Goal: Answer question/provide support: Answer question/provide support

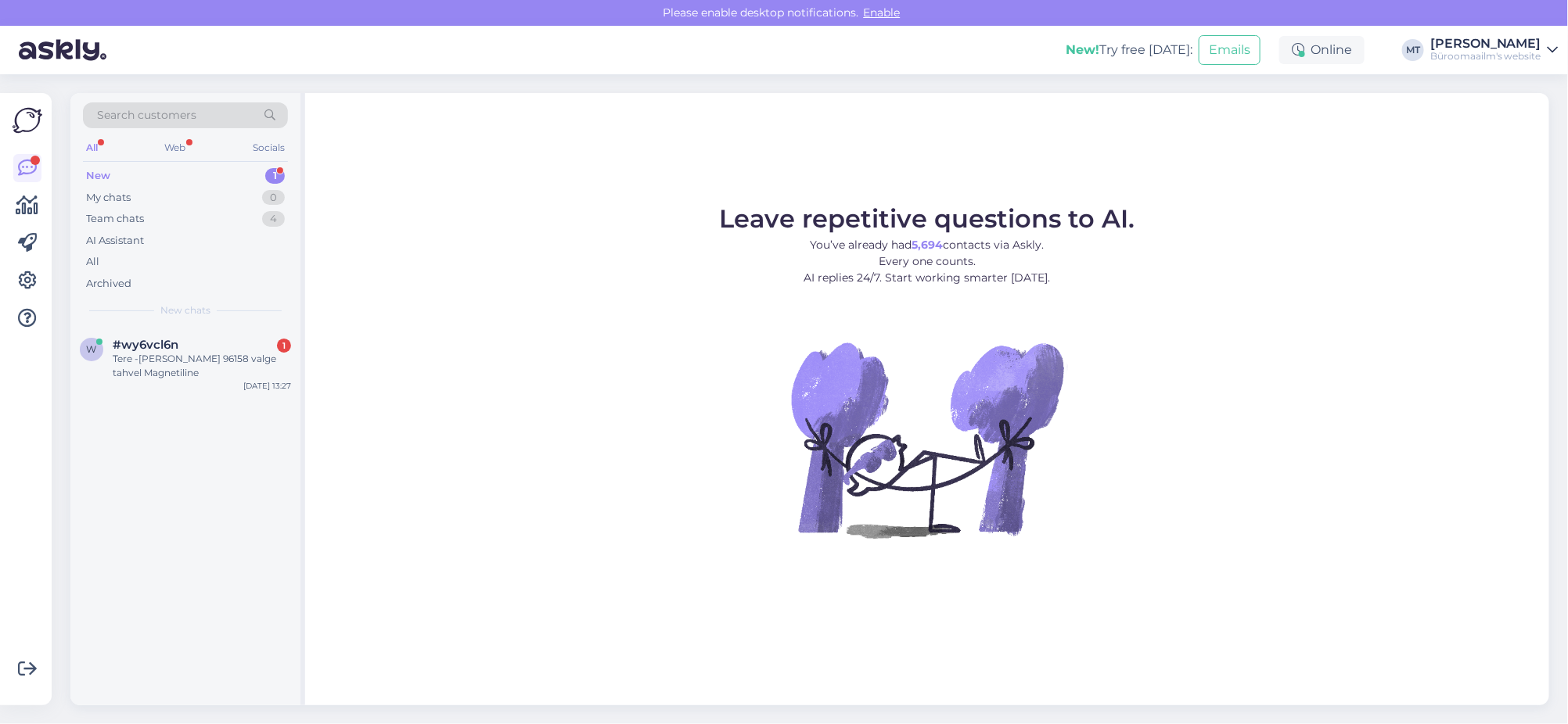
click at [97, 175] on div "New" at bounding box center [98, 175] width 24 height 15
click at [129, 360] on div "Tere -Dahle 96158 valge tahvel Magnetiline" at bounding box center [202, 366] width 179 height 28
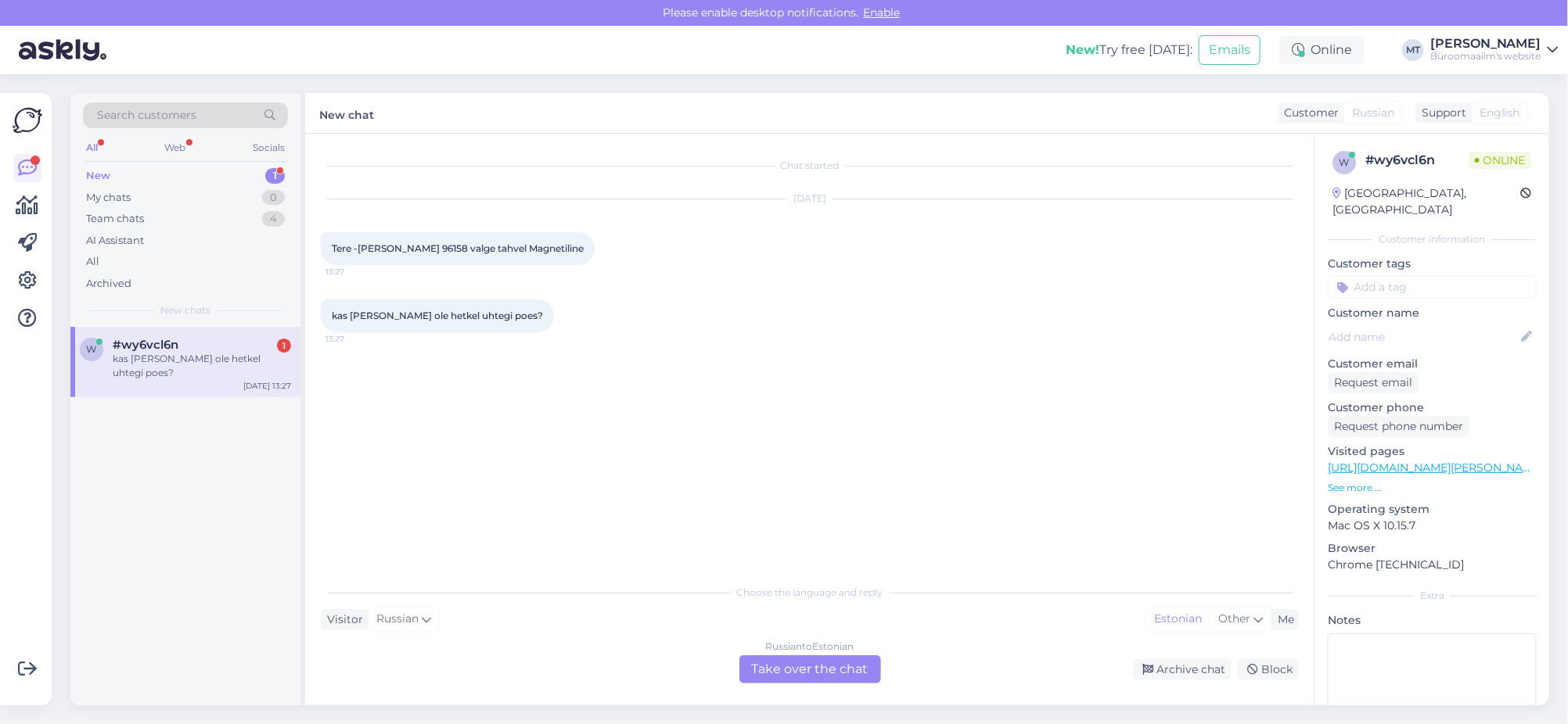
click at [793, 673] on div "Russian to Estonian Take over the chat" at bounding box center [810, 670] width 141 height 28
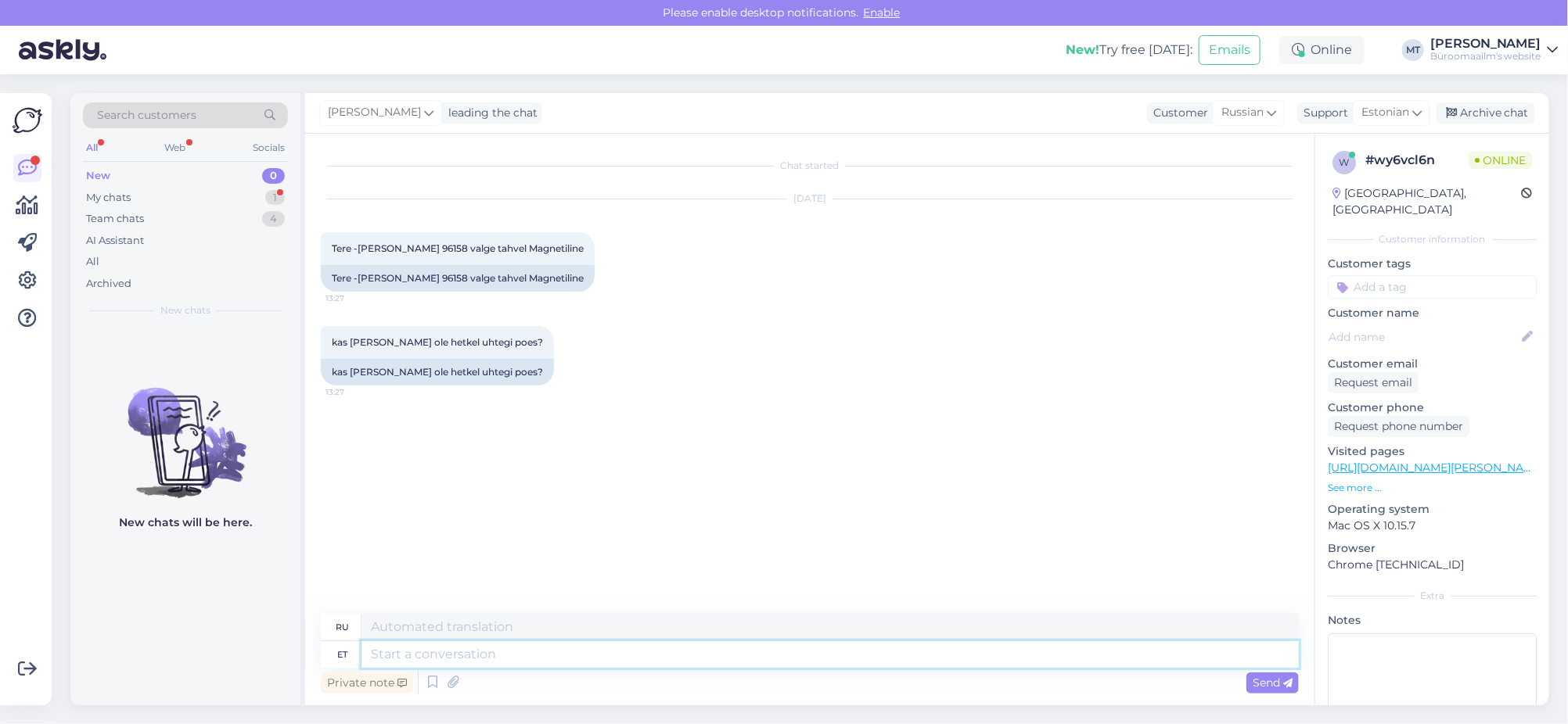
click at [408, 653] on textarea at bounding box center [830, 654] width 938 height 27
type textarea "Tere."
type textarea "Привет"
type textarea "Tere."
type textarea "Привет."
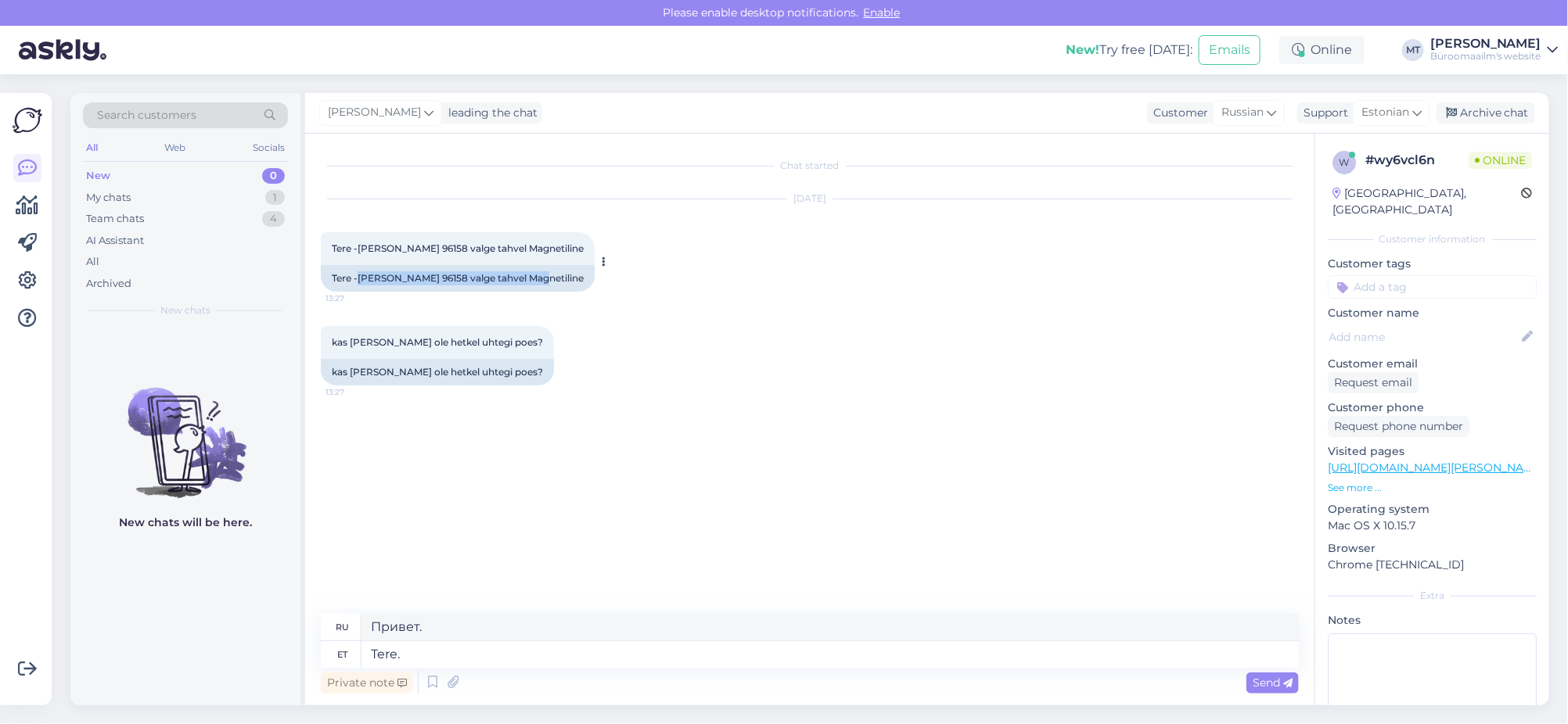
drag, startPoint x: 537, startPoint y: 276, endPoint x: 358, endPoint y: 278, distance: 179.0
click at [358, 278] on div "Tere -Dahle 96158 valge tahvel Magnetiline" at bounding box center [457, 278] width 274 height 27
copy div "Dahle 96158 valge tahvel Magnetiline"
click at [449, 662] on textarea "Tere." at bounding box center [830, 654] width 938 height 27
type textarea "Tere. Toode"
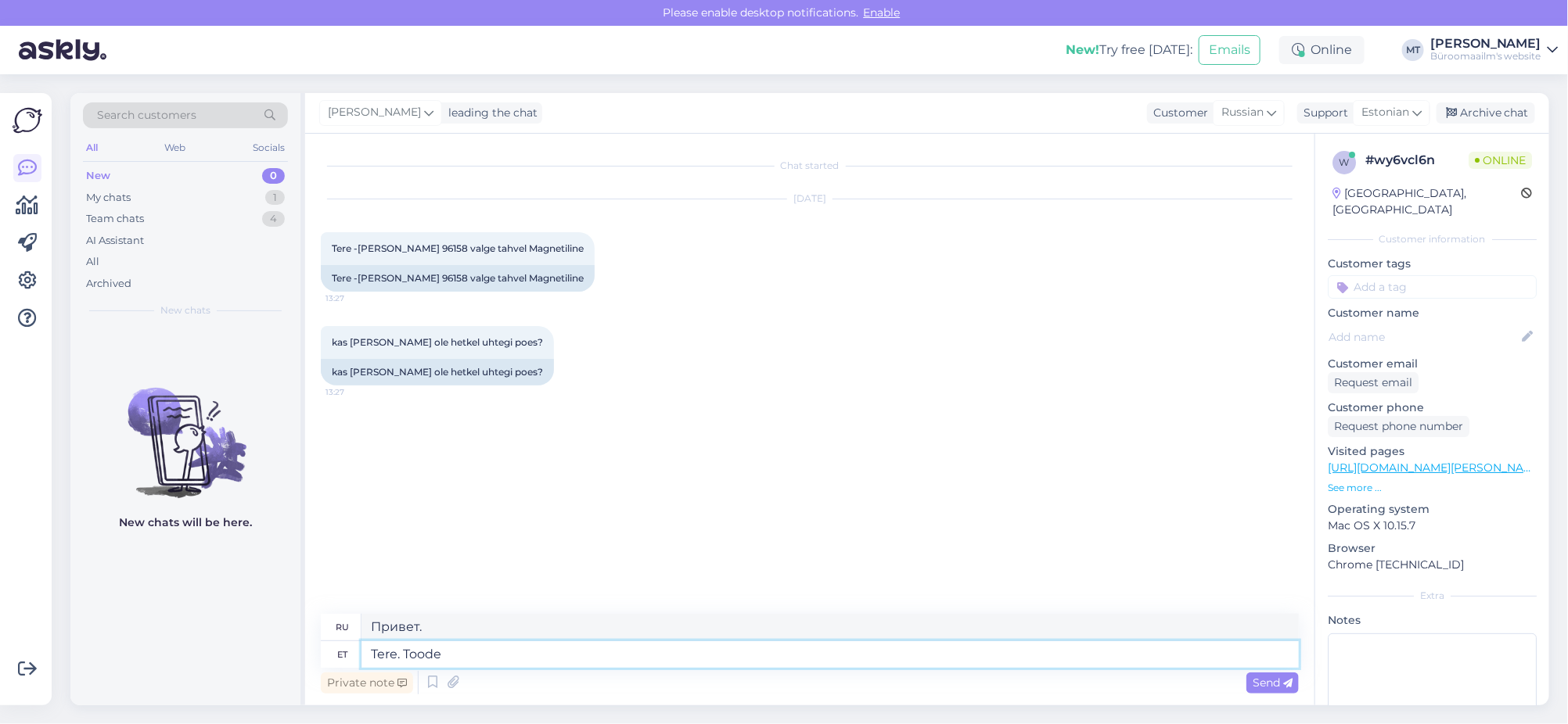
type textarea "Привет. Продукт"
type textarea "Tere. Toode saabus"
type textarea "Здравствуйте. Товар пришёл."
type textarea "Tere. Toode saabus just"
type textarea "Здравствуйте. Товар только что пришёл."
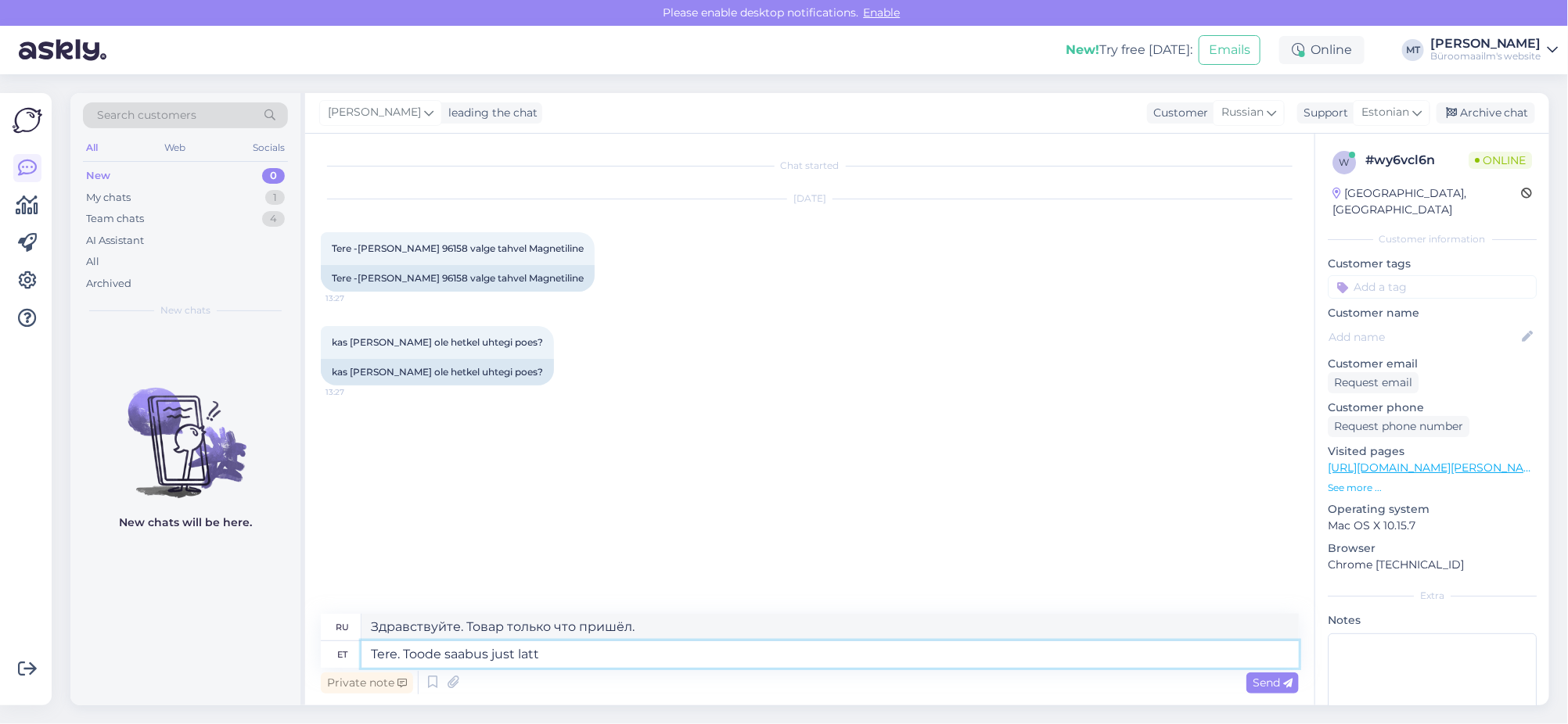
type textarea "Tere. Toode saabus just lattu"
type textarea "Здравствуйте. Товар только что поступил на склад."
type textarea "Tere. Toode saabus just lattu. Kui s"
type textarea "Здравствуйте. Товар только что поступил на склад. Если"
type textarea "Tere. Toode saabus just lattu. Kui soovite"
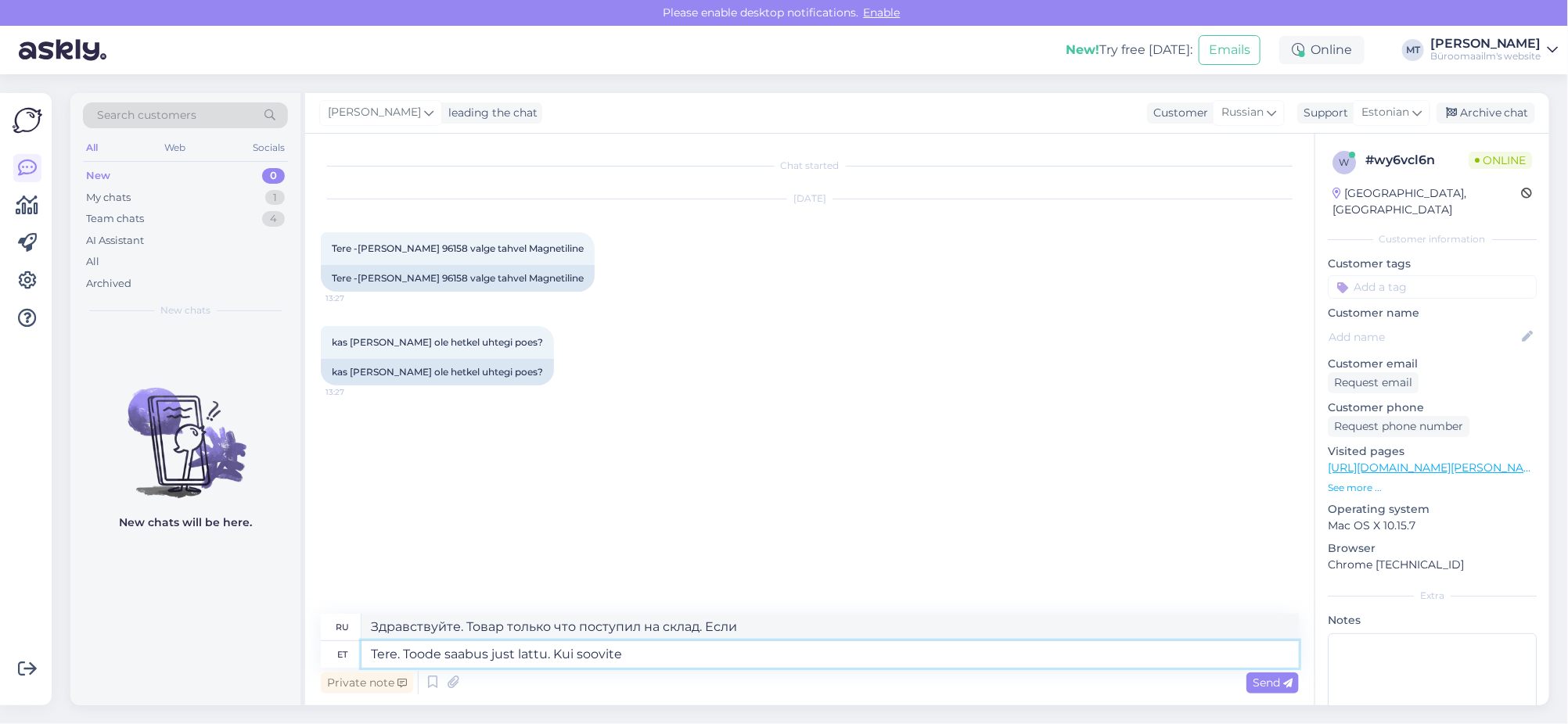
type textarea "Здравствуйте. Товар только что поступил на склад. Если вы хотите..."
type textarea "Tere. Toode saabus just lattu. Kui soovite osta"
type textarea "Здравствуйте! Товар только что поступил на склад. Если вы хотите приобрести"
type textarea "Tere. Toode saabus just lattu. Kui soovite osta, s"
type textarea "Здравствуйте! Товар только что поступил на склад. Если хотите купить,"
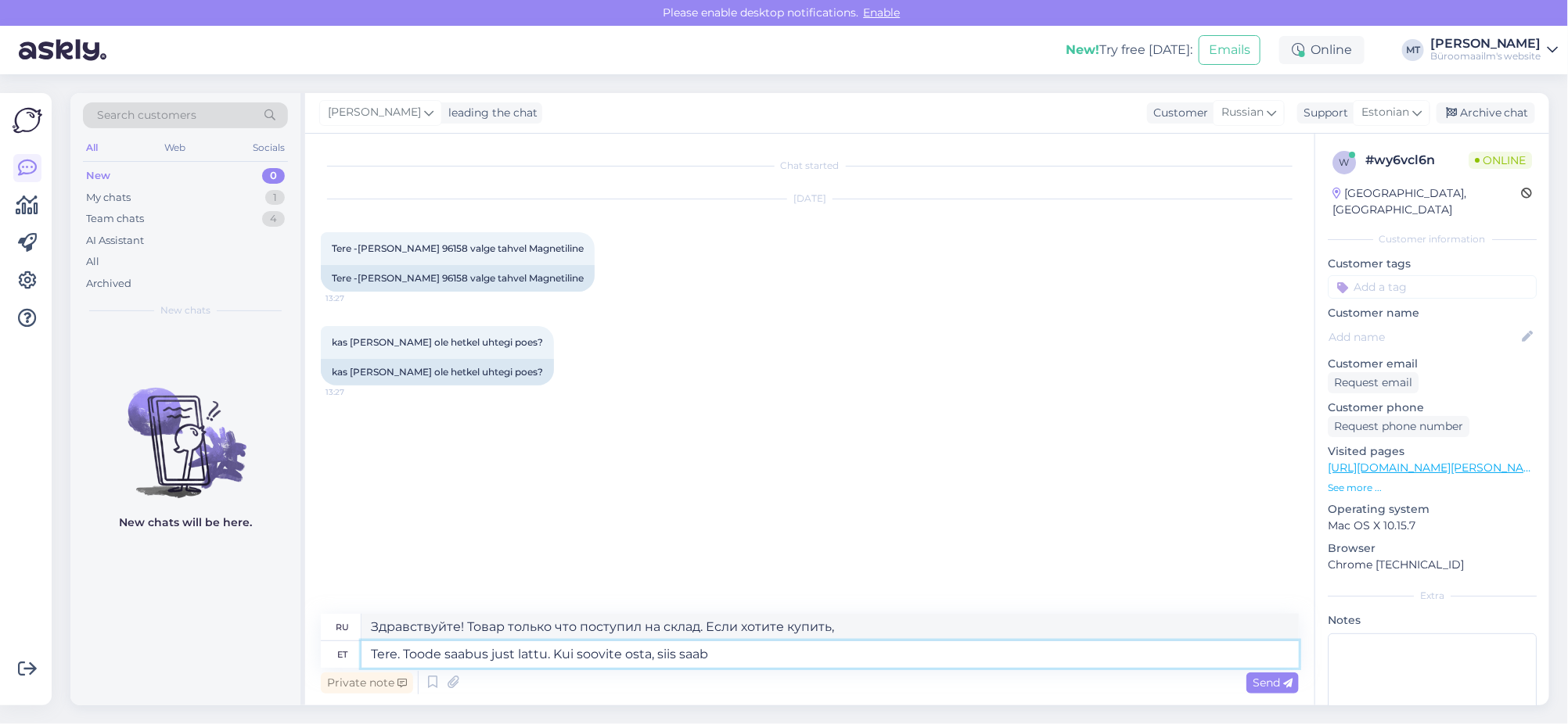
type textarea "Tere. Toode saabus just lattu. Kui soovite osta, siis saab s"
type textarea "Здравствуйте! Товар только что поступил на склад. Если вы хотите купить, вы мож…"
type textarea "Tere. Toode saabus just lattu. Kui soovite osta, siis saab selle k"
type textarea "Здравствуйте! Товар только что поступил на склад. Если вы хотите его купить, вы…"
type textarea "Tere. Toode saabus just lattu. Kui soovite osta, siis saab selle kätte"
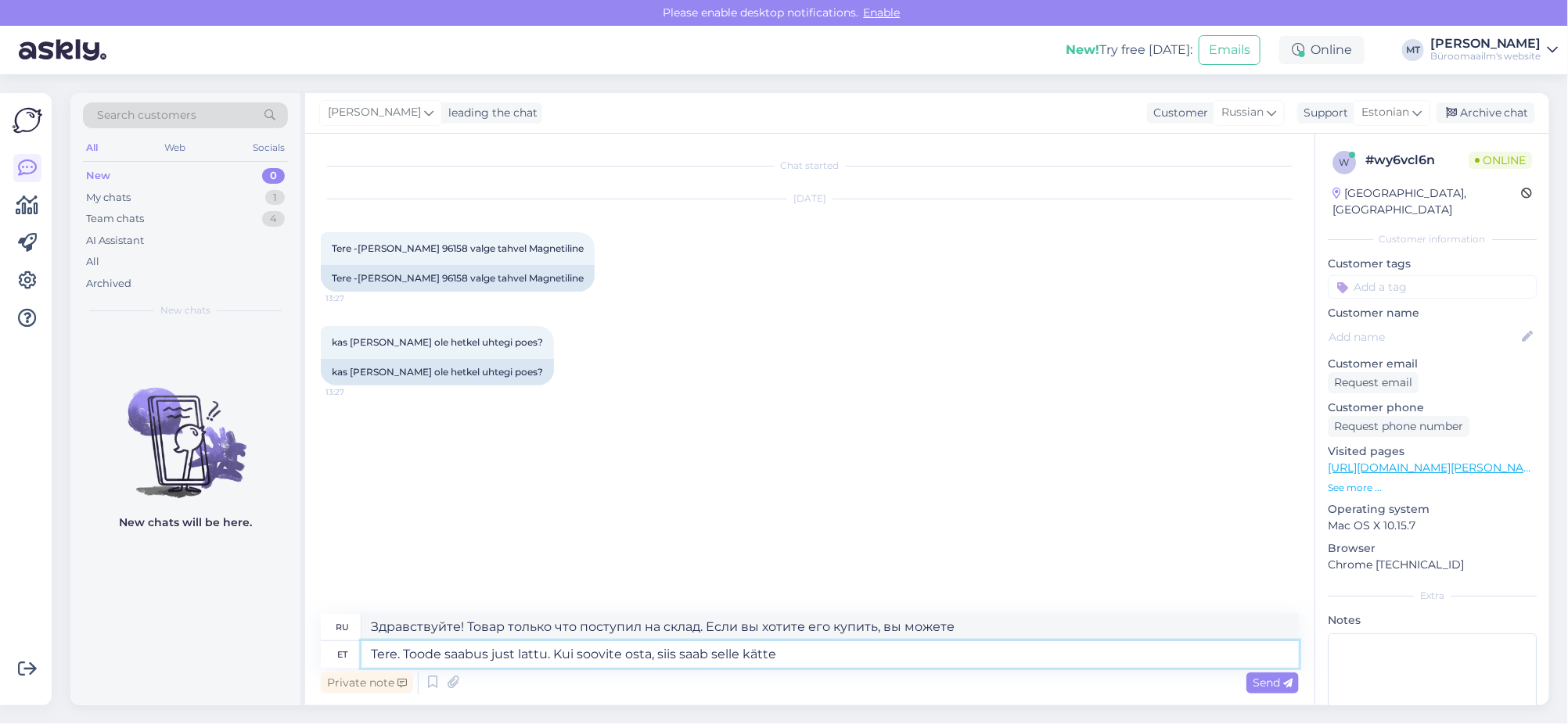
type textarea "Здравствуйте. Товар только что поступил на склад. Если хотите купить, можете за…"
type textarea "Tere. Toode saabus just lattu. Kui soovite osta, siis saab selle kätte meie o"
type textarea "Здравствуйте. Товар только что поступил на склад. Если вы хотите его приобрести…"
type textarea "Tere. Toode saabus just lattu. Kui soovite osta, siis saab selle kätte meie pet…"
type textarea "Здравствуйте! Товар только что поступил на склад. Если хотите купить, можете за…"
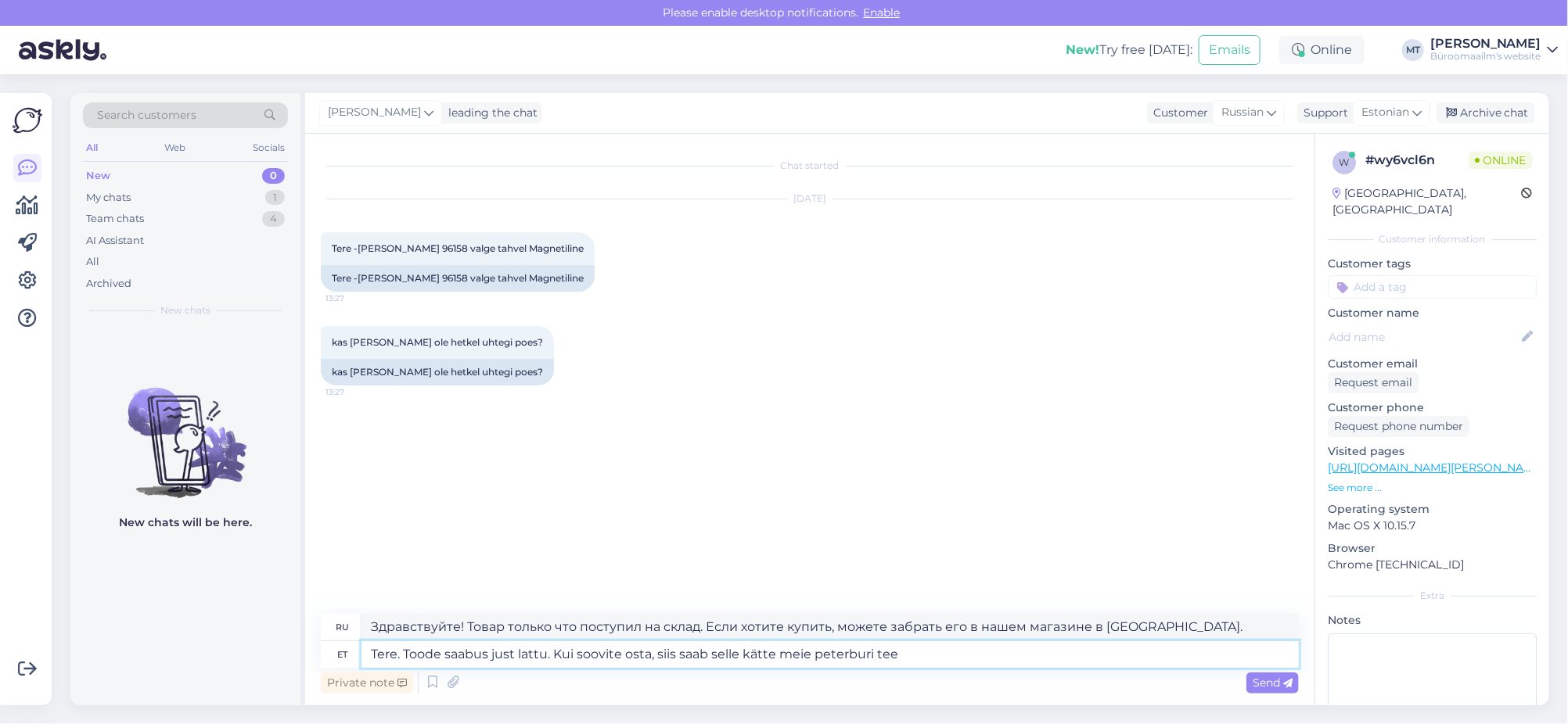
type textarea "Tere. Toode saabus just lattu. Kui soovite osta, siis saab selle kätte meie pet…"
type textarea "Здравствуйте! Товар только что поступил на склад. Если хотите купить, можете за…"
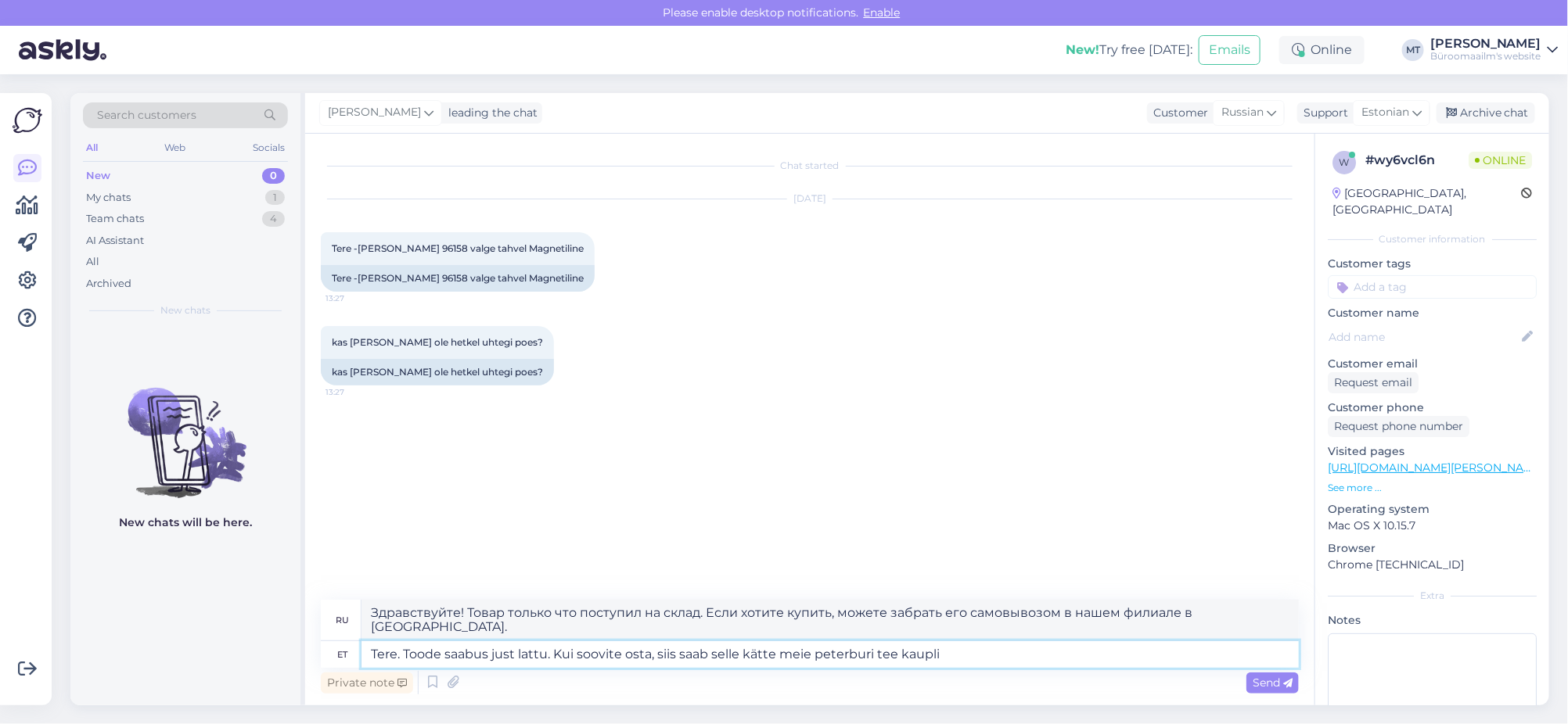
type textarea "Tere. Toode saabus just lattu. Kui soovite osta, siis saab selle kätte meie pet…"
type textarea "Здравствуйте! Товар только что поступил в продажу. Если вы хотите его приобрест…"
type textarea "Tere. Toode saabus just lattu. Kui soovite osta, siis saab selle kätte meie pet…"
type textarea "Здравствуйте! Товар только что поступил в продажу. Если вы хотите его приобрест…"
type textarea "Tere. Toode saabus just lattu. Kui soovite osta, siis saab selle kätte meie pet…"
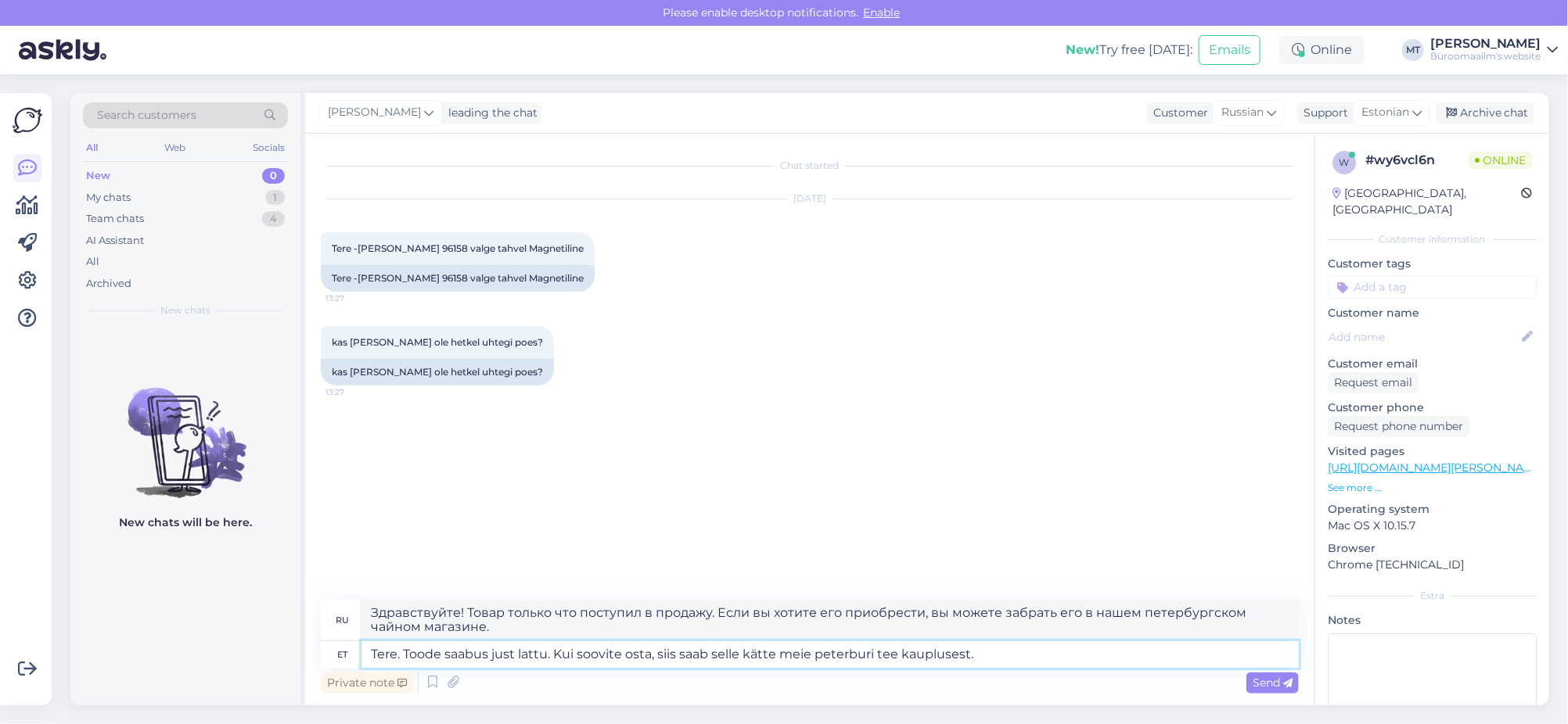
type textarea "Здравствуйте! Товар только что поступил на склад. Если вы хотите его приобрести…"
type textarea "Tere. Toode saabus just lattu. Kui soovite osta, siis saab selle kätte meie pet…"
type textarea "Здравствуйте! Товар только что поступил в продажу. Если вы хотите его приобрест…"
type textarea "Tere. Toode saabus just lattu. Kui soovite osta, siis saab selle kätte meie pet…"
type textarea "Здравствуйте! Товар только что поступил в продажу. Если вы хотите его приобрест…"
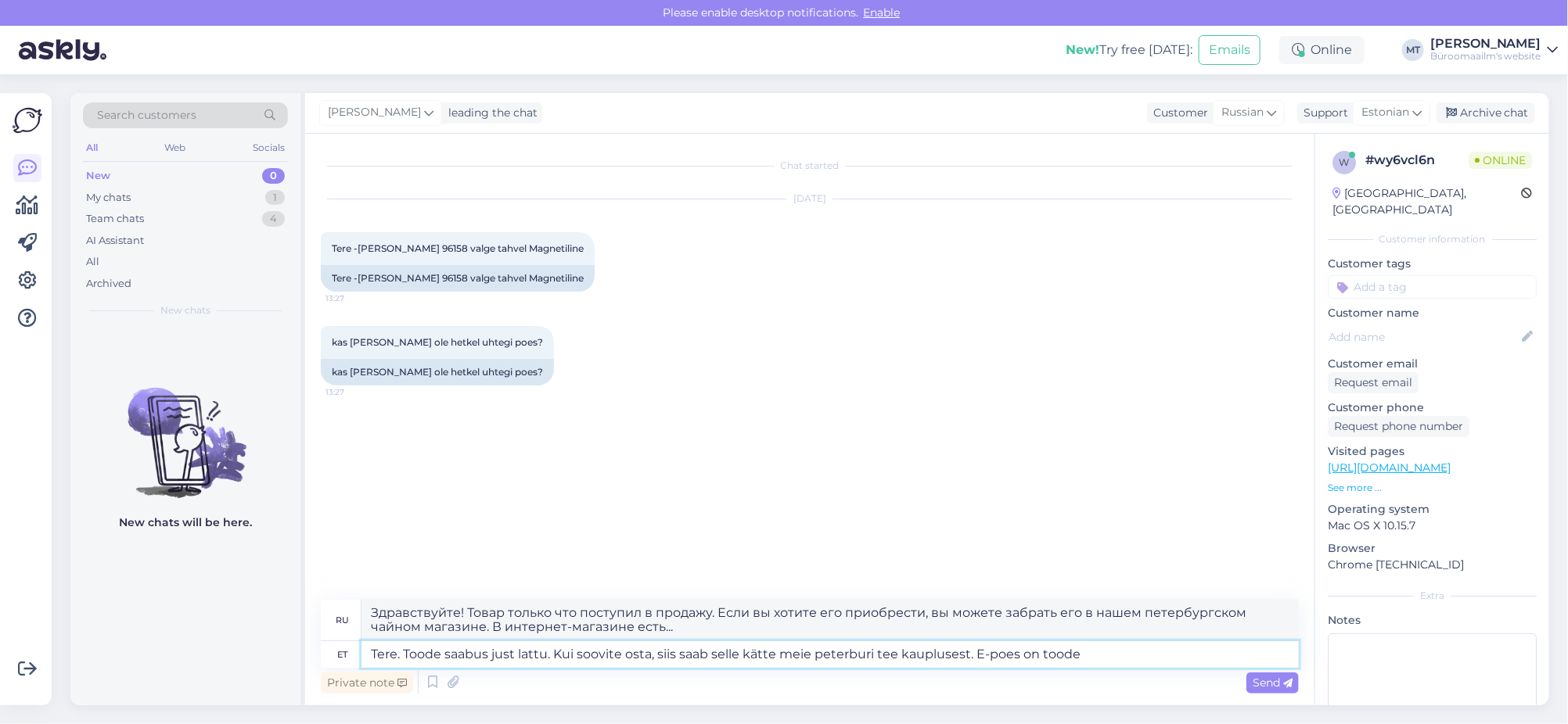
type textarea "Tere. Toode saabus just lattu. Kui soovite osta, siis saab selle kätte meie pet…"
type textarea "Здравствуйте! Товар только что поступил в продажу. Если вы хотите его приобрест…"
type textarea "Tere. Toode saabus just lattu. Kui soovite osta, siis saab selle kätte meie pet…"
type textarea "Здравствуйте! Товар только что поступил в продажу. Если вы хотите его приобрест…"
type textarea "Tere. Toode saabus just lattu. Kui soovite osta, siis saab selle kätte meie pet…"
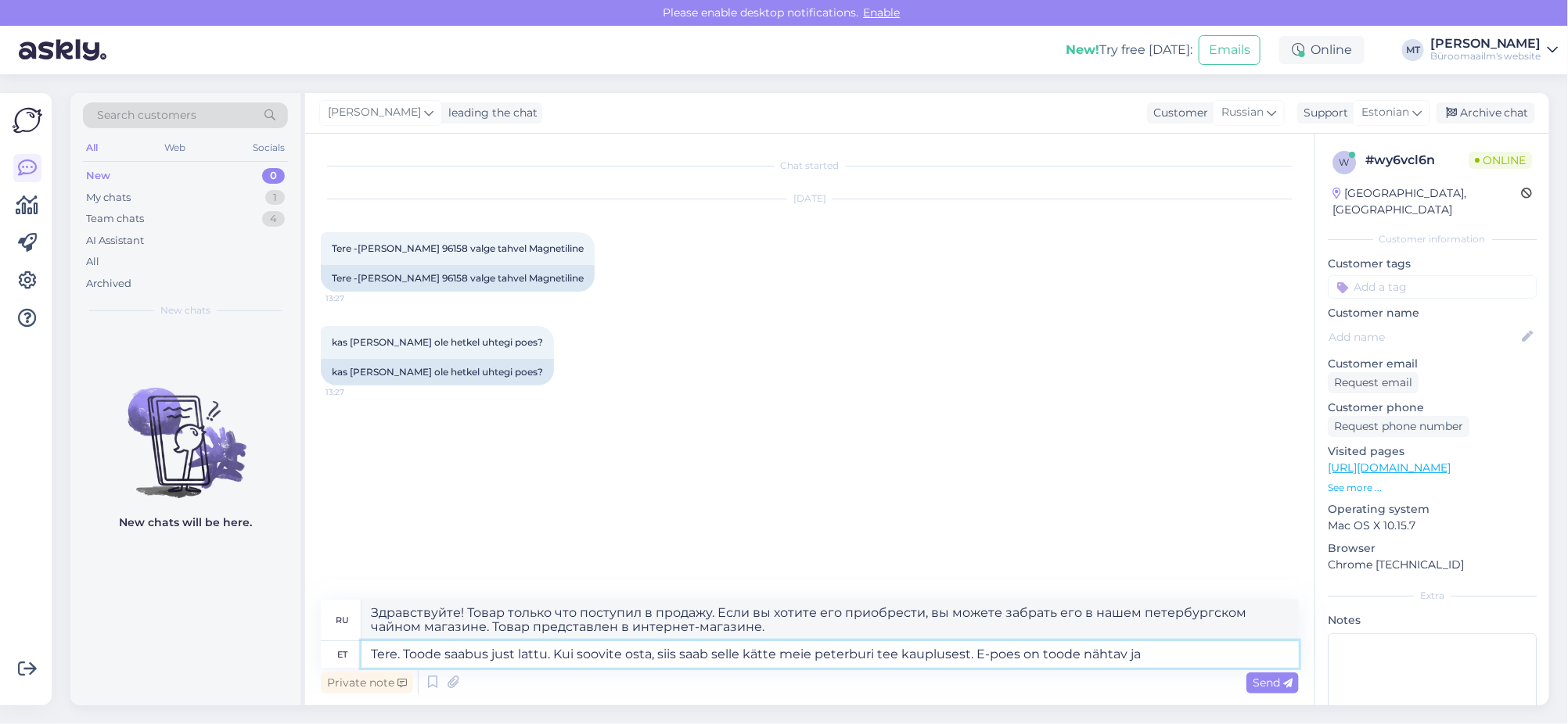
type textarea "Здравствуйте! Товар только что поступил в продажу. Если вы хотите его приобрест…"
type textarea "Tere. Toode saabus just lattu. Kui soovite osta, siis saab selle kätte meie pet…"
type textarea "Здравствуйте! Товар только что поступил в продажу. Если вы хотите его приобрест…"
type textarea "Tere. Toode saabus just lattu. Kui soovite osta, siis saab selle kätte meie pet…"
type textarea "Здравствуйте! Товар только что поступил в продажу. Если вы хотите его приобрест…"
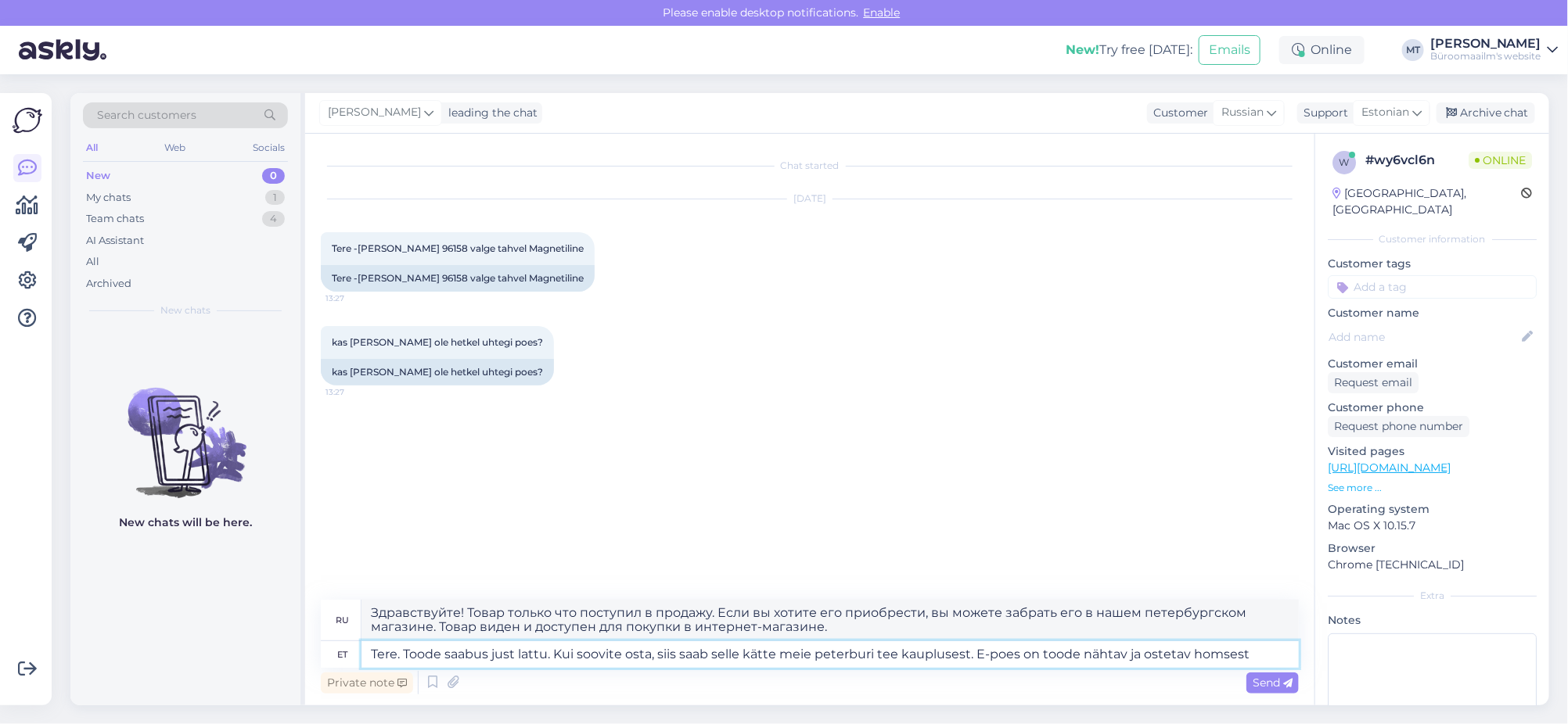
type textarea "Tere. Toode saabus just lattu. Kui soovite osta, siis saab selle kätte meie pet…"
type textarea "Здравствуйте! Товар только что поступил в продажу. Если вы хотите его приобрест…"
type textarea "Tere. Toode saabus just lattu. Kui soovite osta, siis saab selle kätte meie pet…"
click at [1279, 688] on div "Send" at bounding box center [1272, 683] width 53 height 21
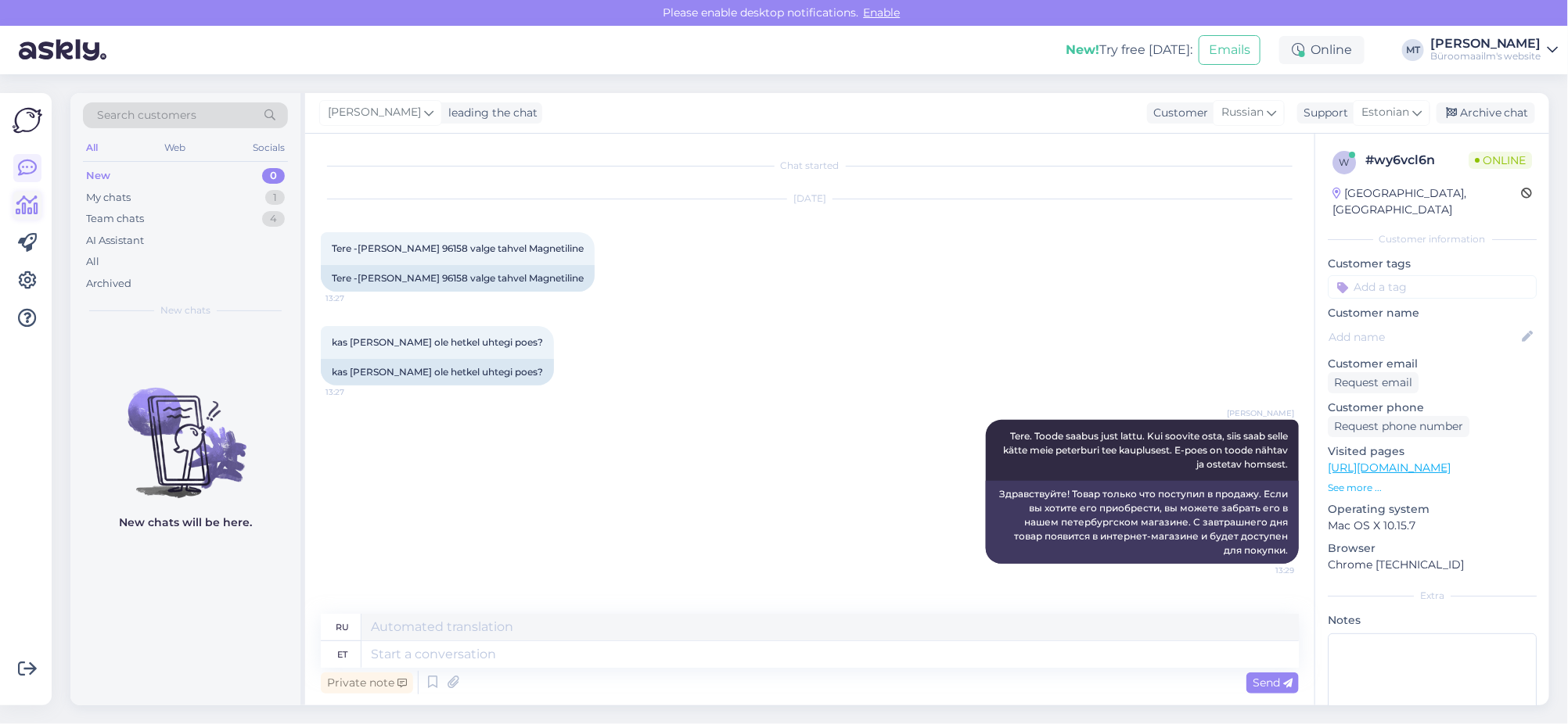
click at [22, 208] on icon at bounding box center [28, 205] width 23 height 19
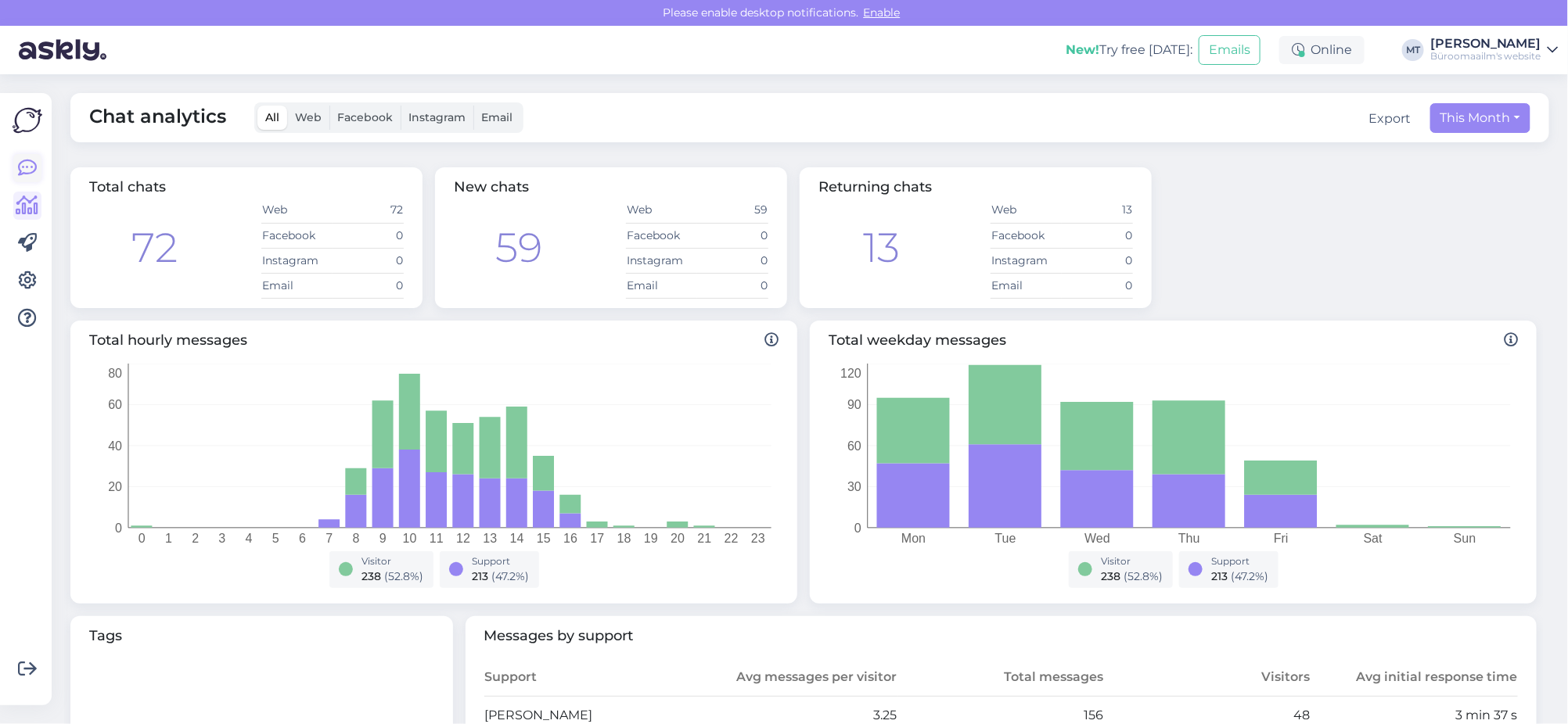
click at [22, 161] on icon at bounding box center [27, 168] width 19 height 19
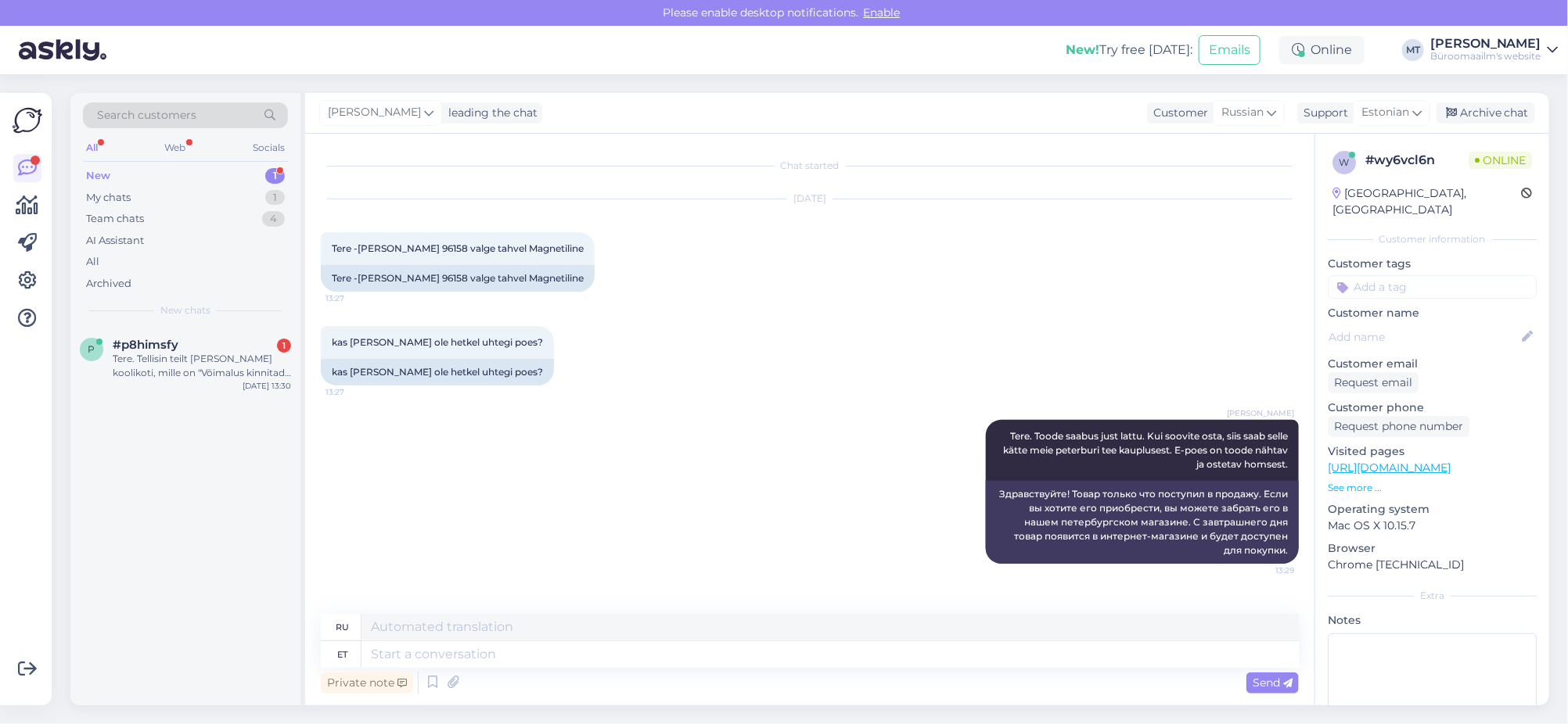
click at [103, 174] on div "New" at bounding box center [98, 175] width 24 height 15
click at [171, 357] on div at bounding box center [202, 359] width 179 height 14
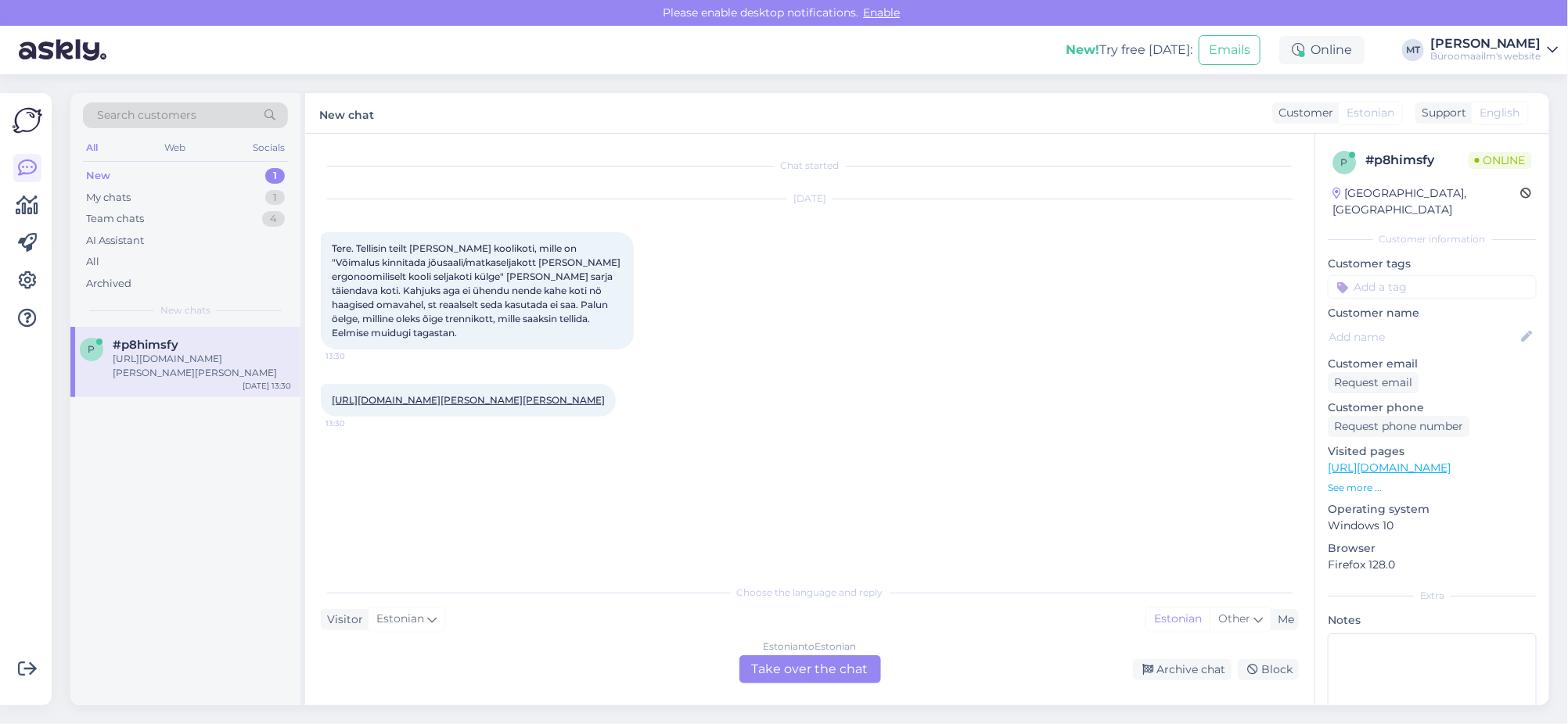
click at [416, 406] on link "https://www.byroomaailm.ee/seljakott-ranits-beckmann-classic-maxi-tech-rex-kasv…" at bounding box center [469, 400] width 273 height 11
click at [130, 343] on span "#p8himsfy" at bounding box center [145, 344] width 66 height 14
click at [449, 473] on span "Minu tellimuse nr 2000261215" at bounding box center [400, 468] width 136 height 11
copy div "2000261215 13:31"
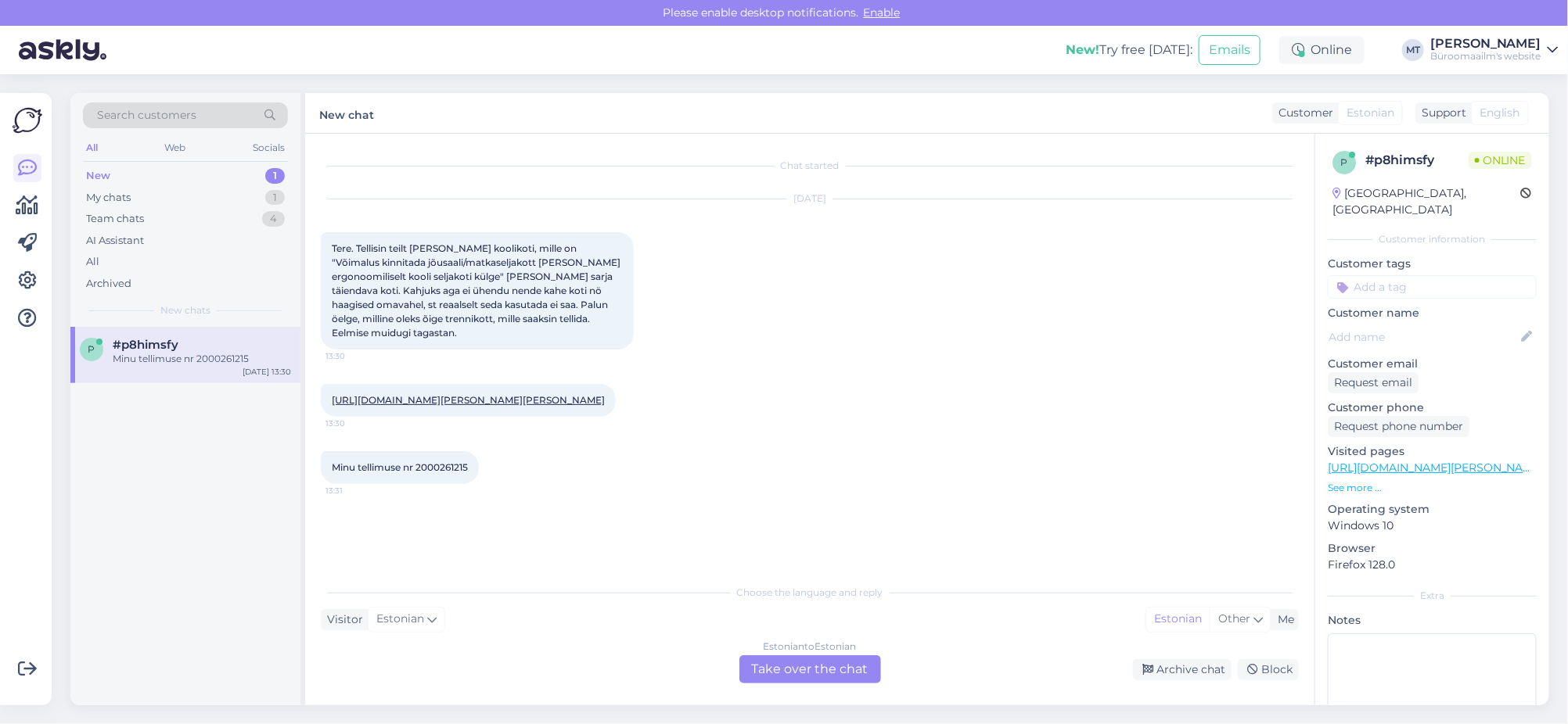
click at [810, 662] on div "Estonian to Estonian Take over the chat" at bounding box center [810, 670] width 141 height 28
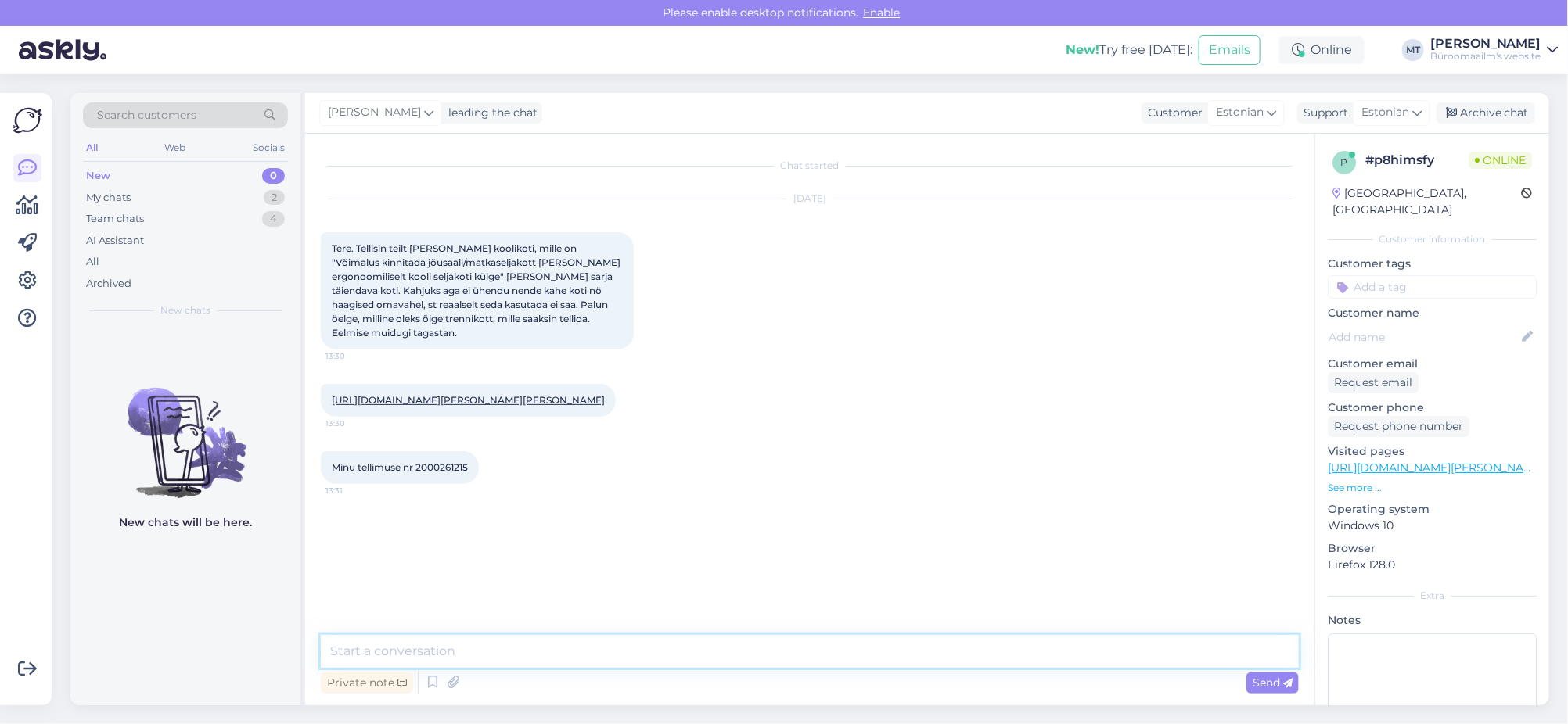
click at [460, 660] on textarea at bounding box center [810, 652] width 978 height 32
type textarea "t"
type textarea "Tere. uurin kohe asja ja annan teada."
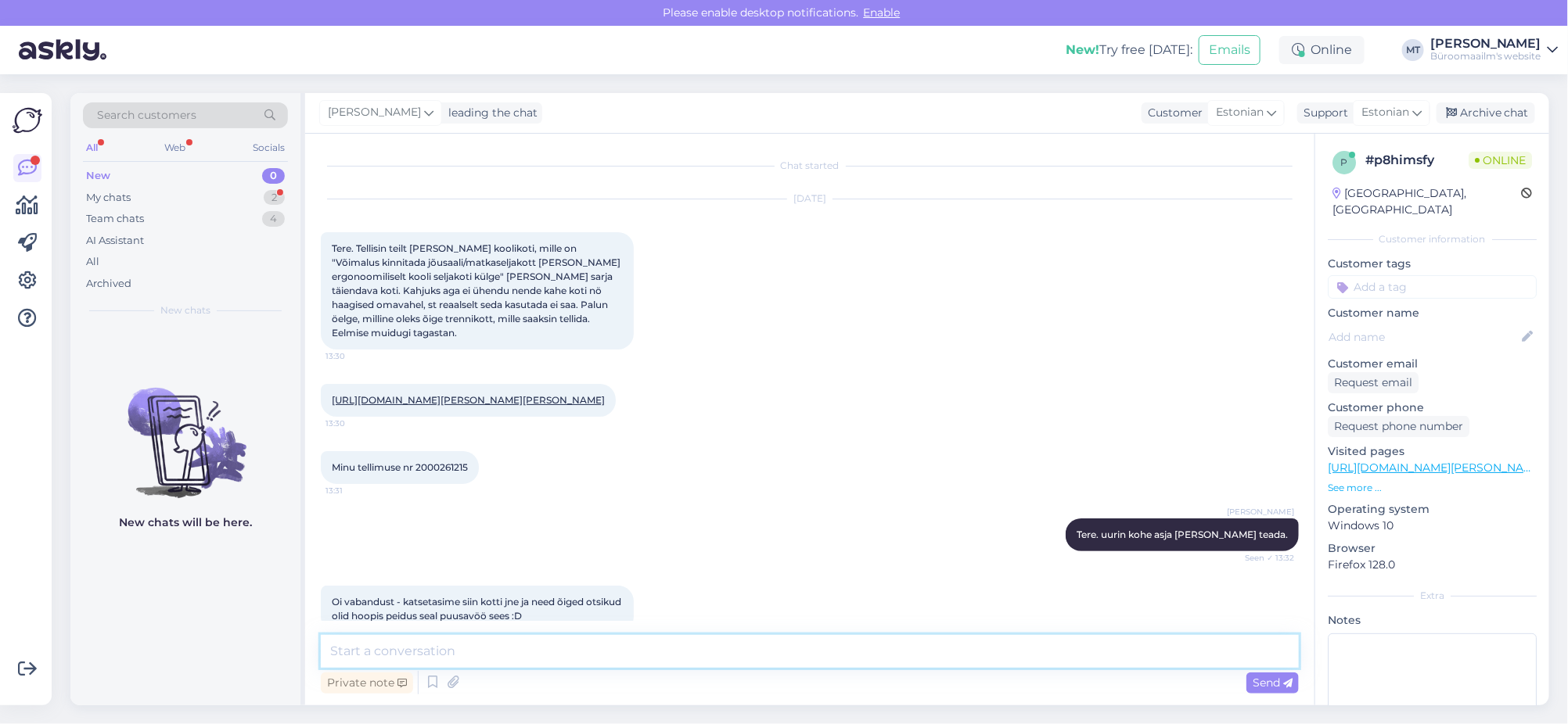
scroll to position [123, 0]
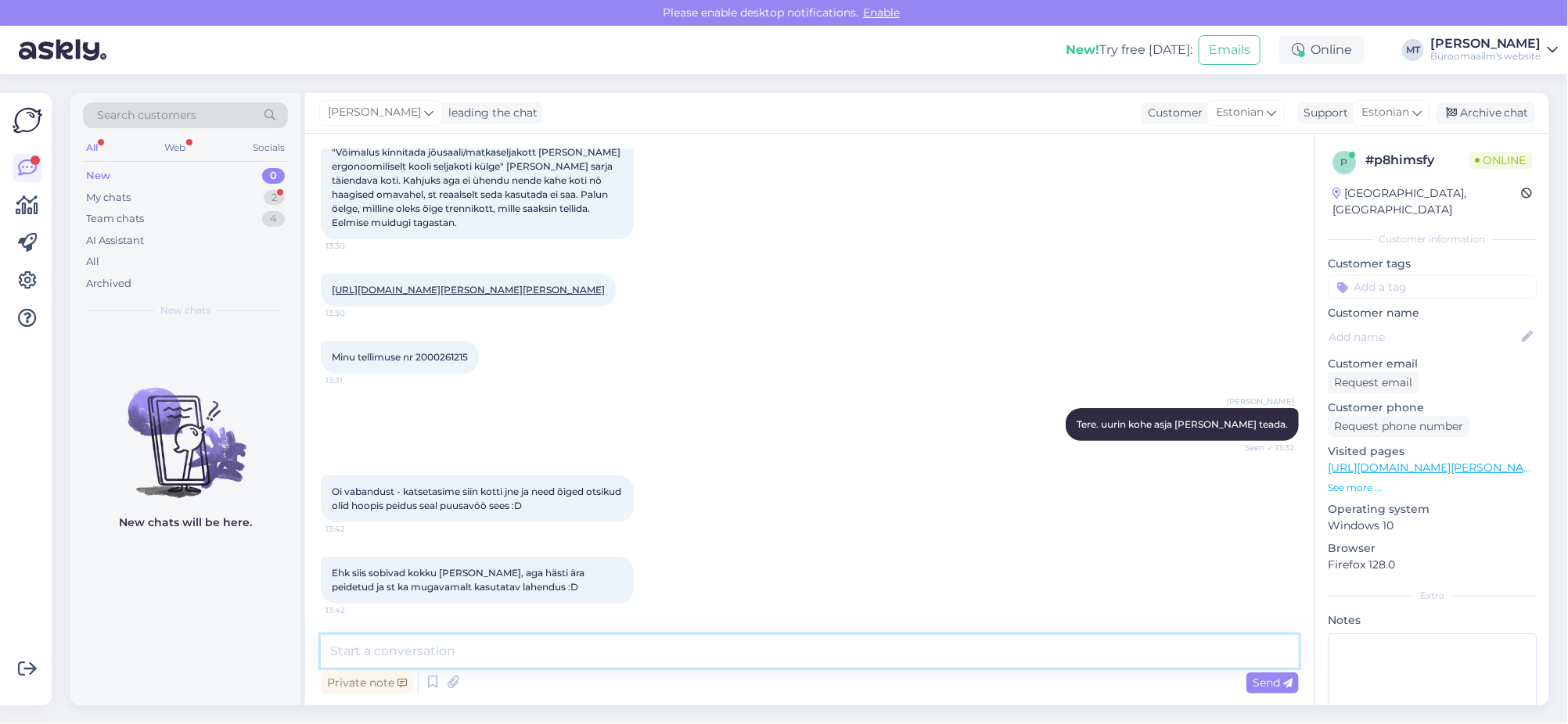
click at [517, 653] on textarea at bounding box center [810, 652] width 978 height 32
type textarea "J"
type textarea "Aitäh, nii on."
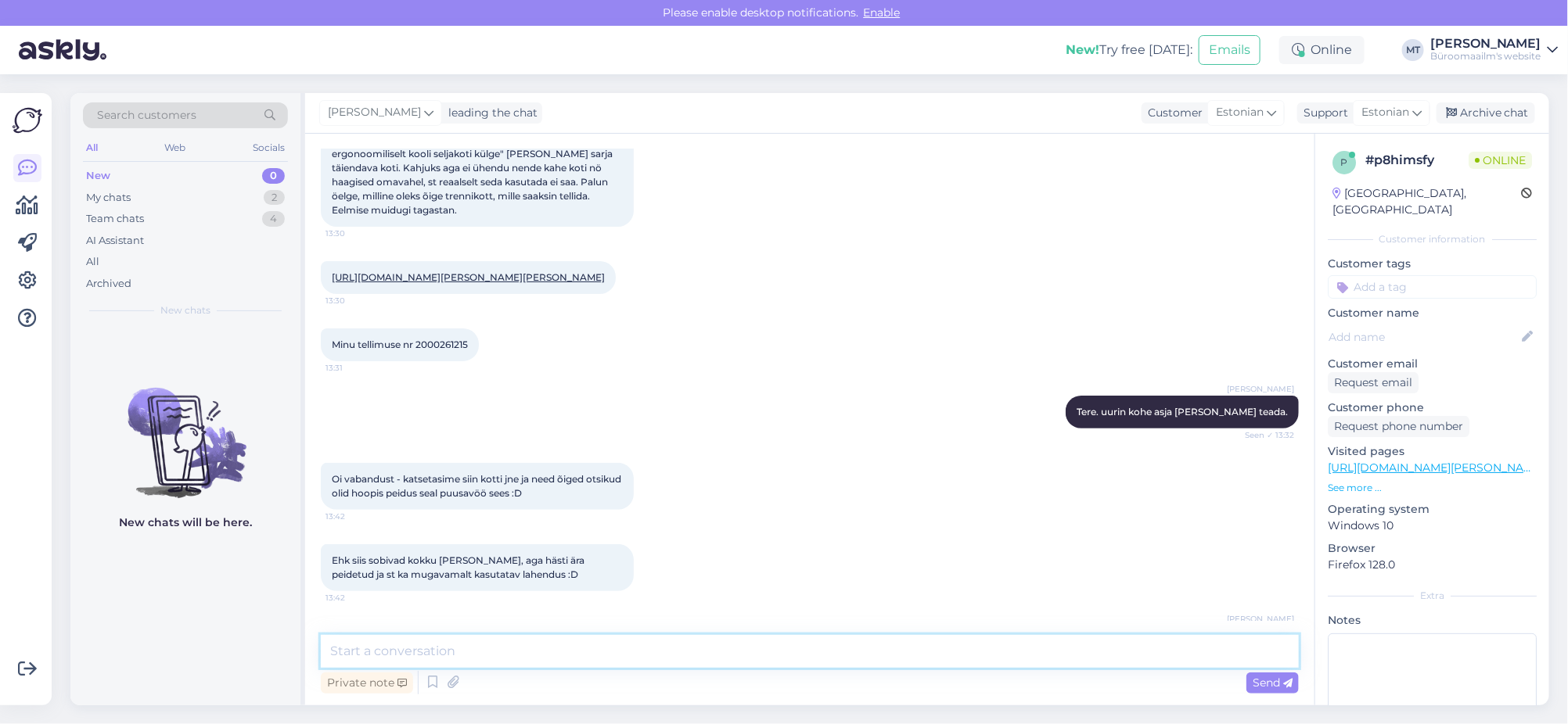
scroll to position [191, 0]
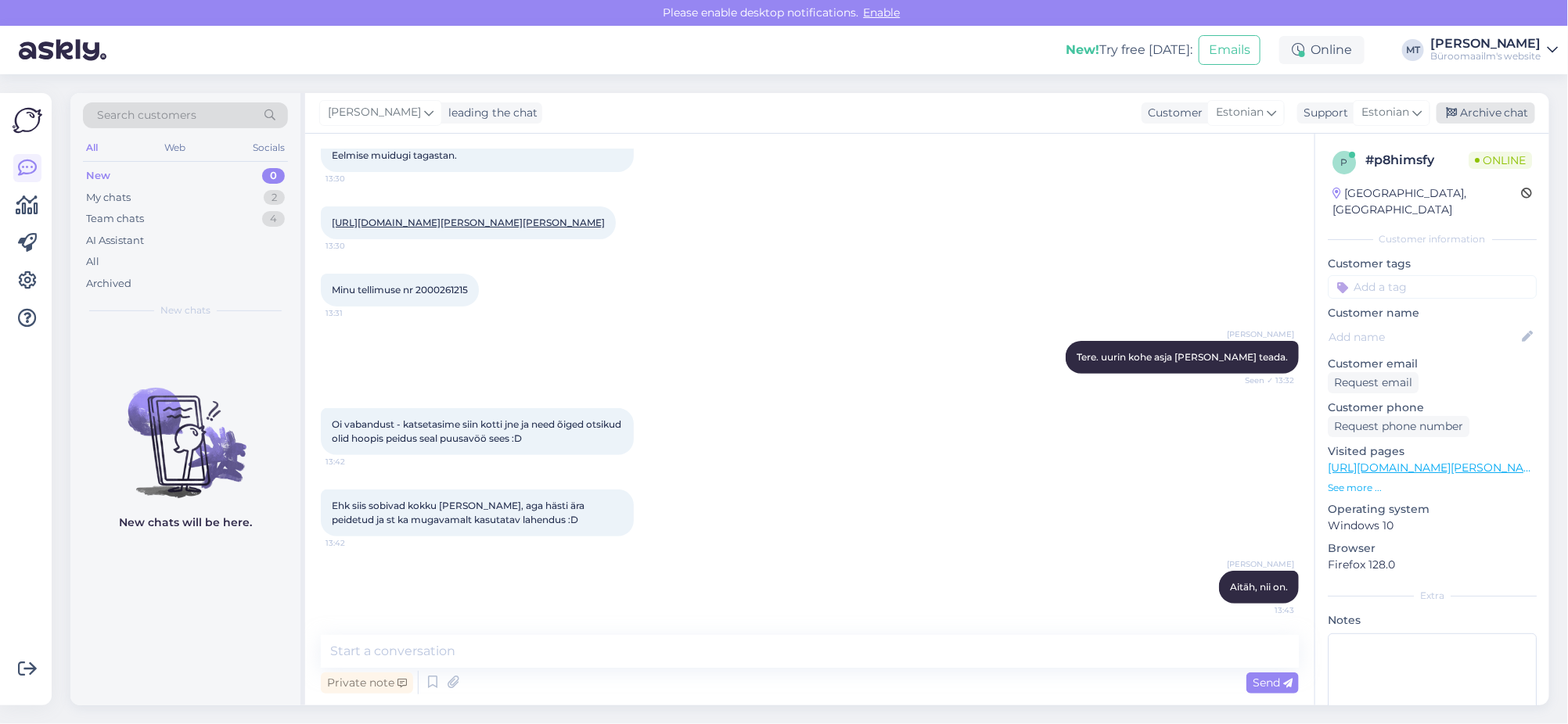
click at [1511, 109] on div "Archive chat" at bounding box center [1485, 113] width 98 height 21
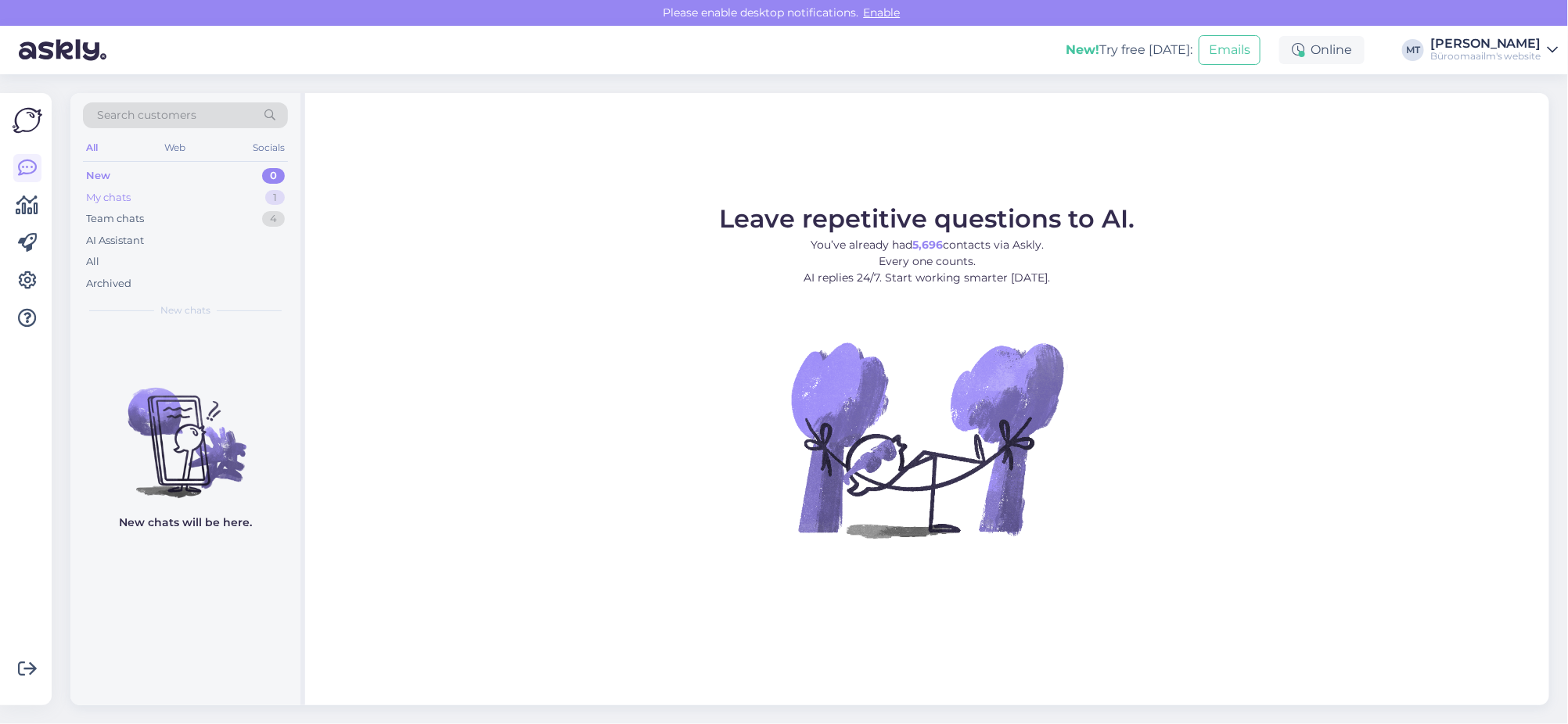
click at [99, 203] on div "My chats" at bounding box center [108, 197] width 45 height 15
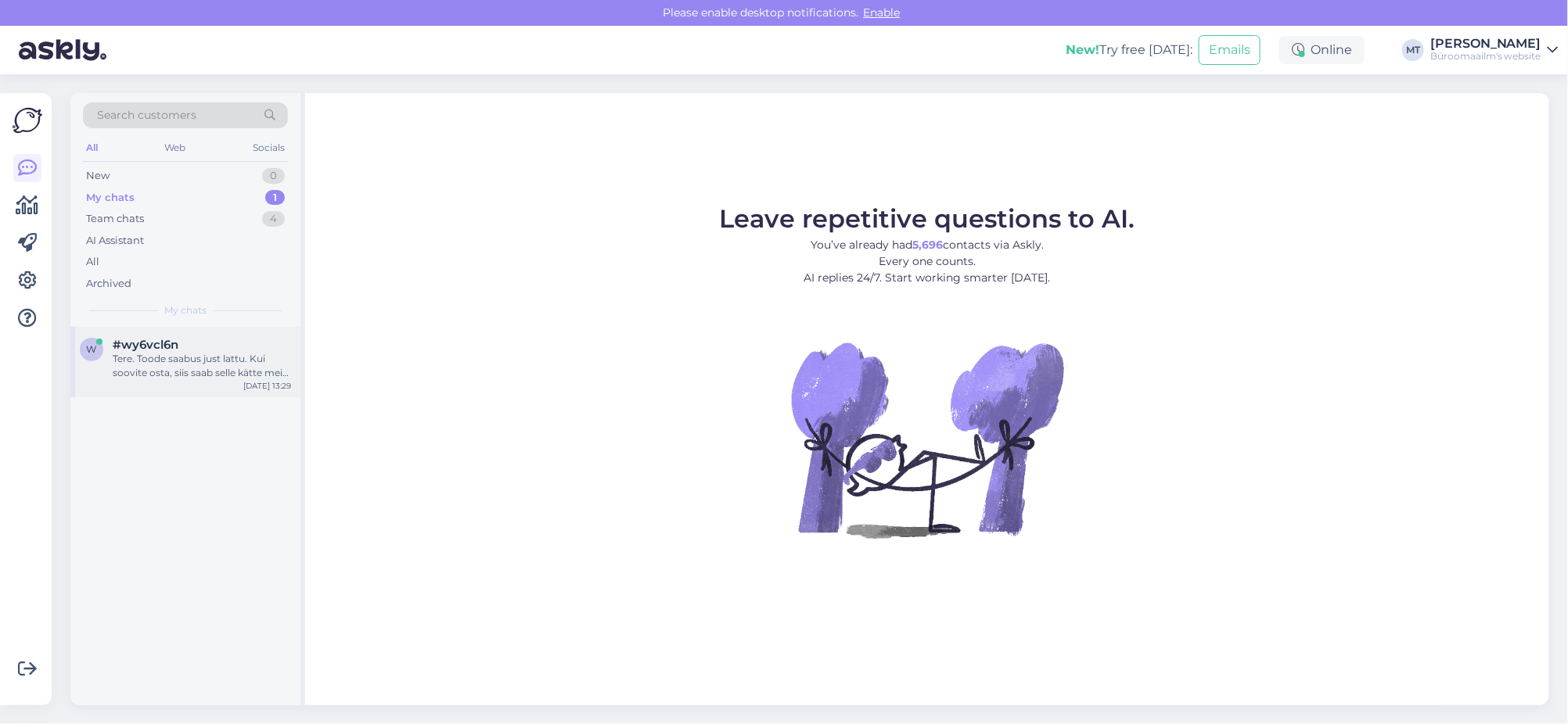
click at [189, 359] on div "Tere. Toode saabus just lattu. Kui soovite osta, siis saab selle kätte meie pet…" at bounding box center [202, 366] width 179 height 28
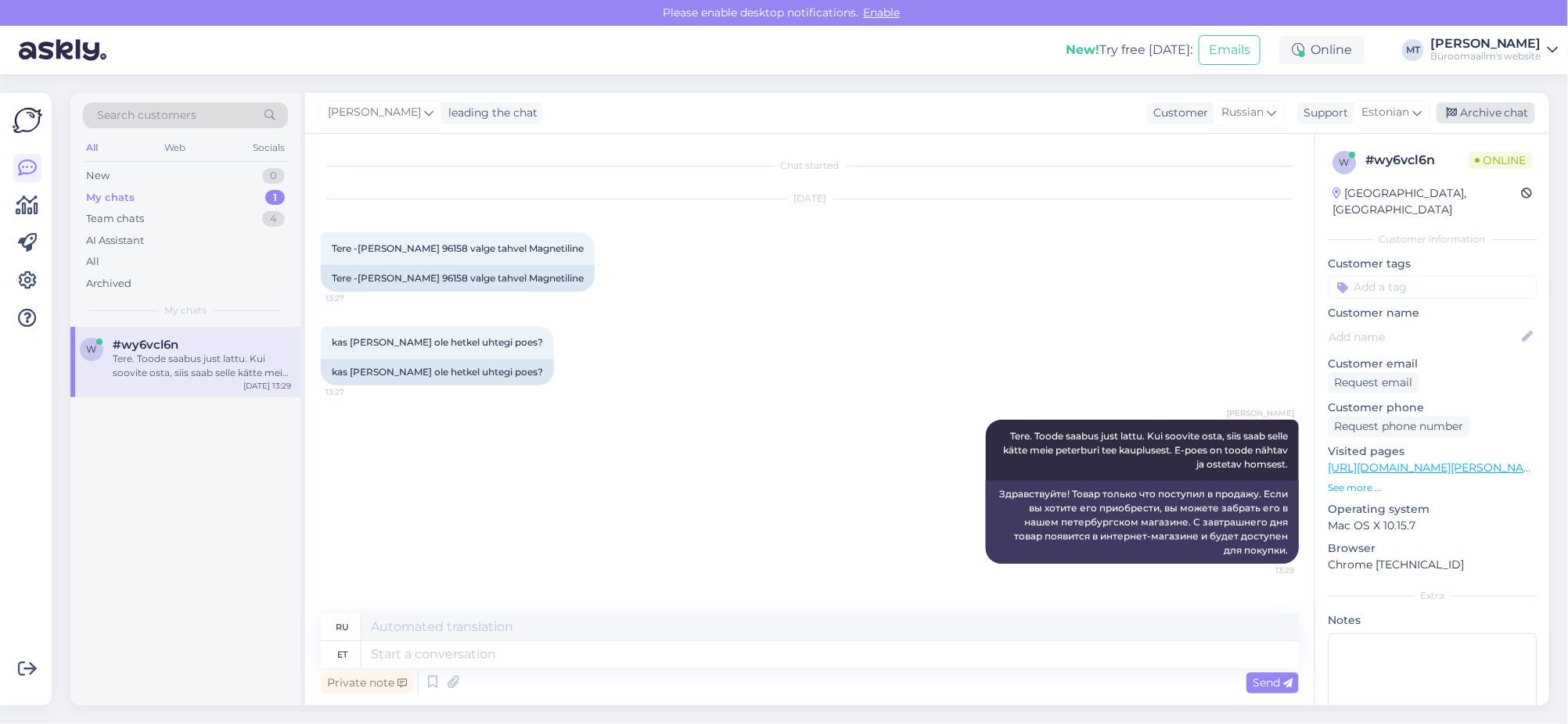
click at [1476, 116] on div "Archive chat" at bounding box center [1485, 113] width 98 height 21
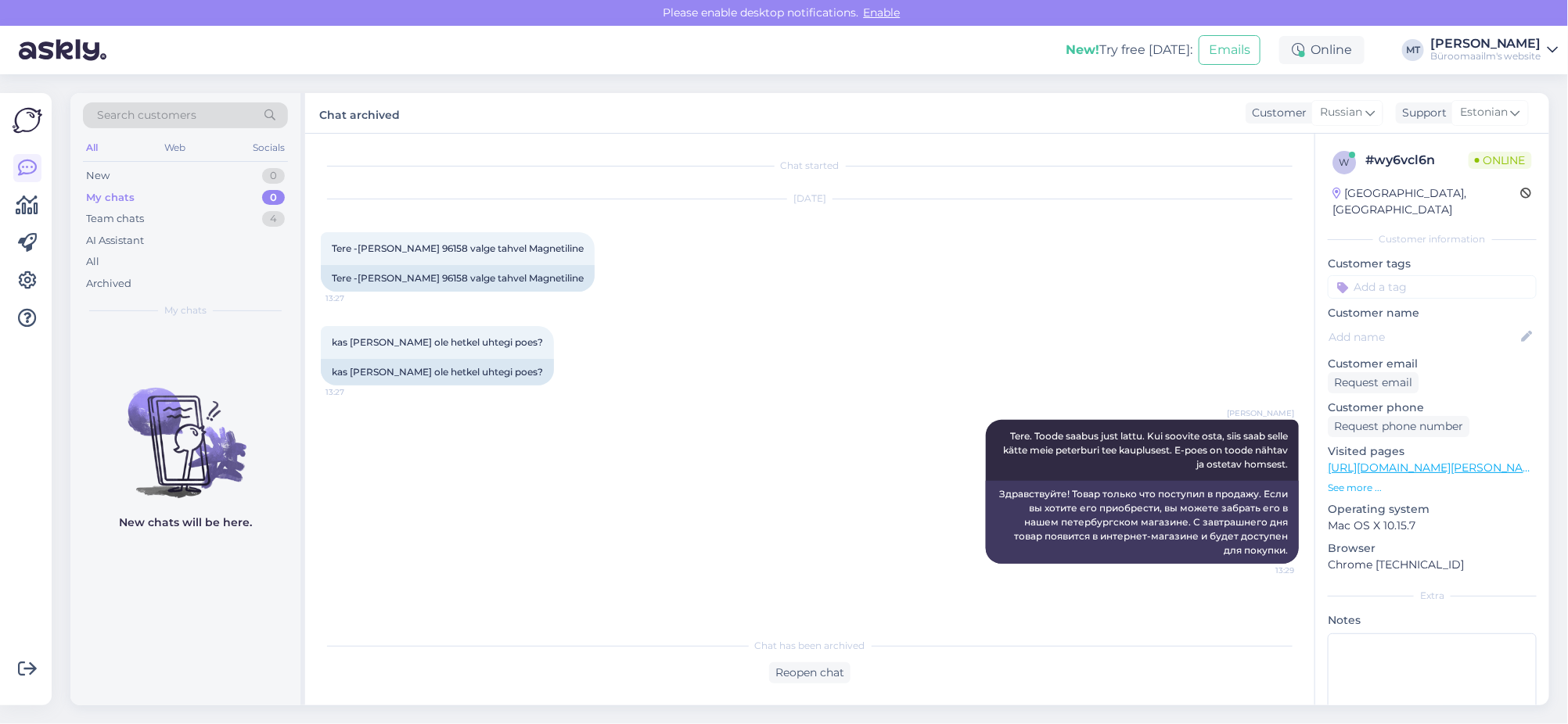
click at [1476, 116] on span "Estonian" at bounding box center [1484, 112] width 48 height 17
click at [909, 291] on div "[DATE] Tere -[PERSON_NAME] 96158 valge tahvel Magnetiline 13:27 Tere -[PERSON_N…" at bounding box center [810, 246] width 978 height 127
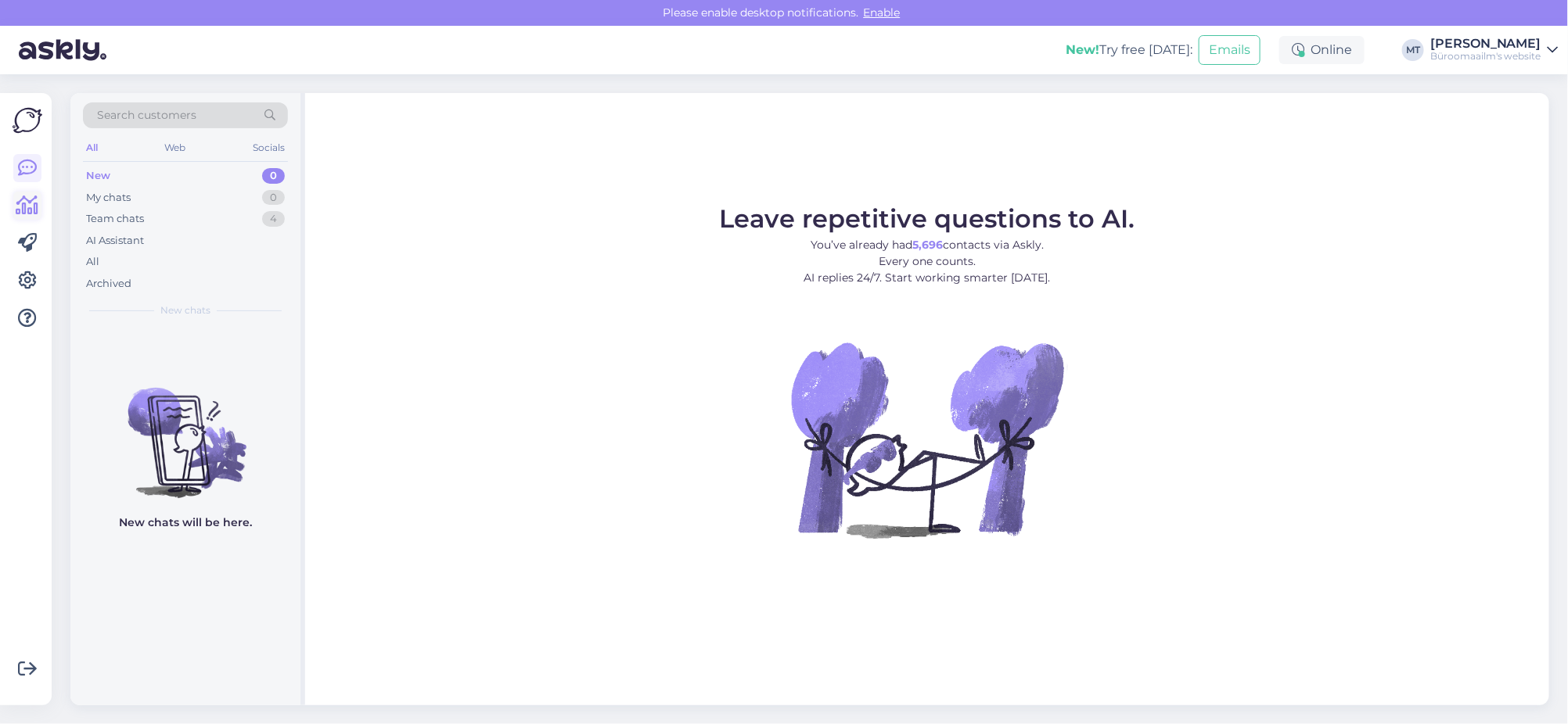
click at [28, 209] on icon at bounding box center [28, 205] width 23 height 19
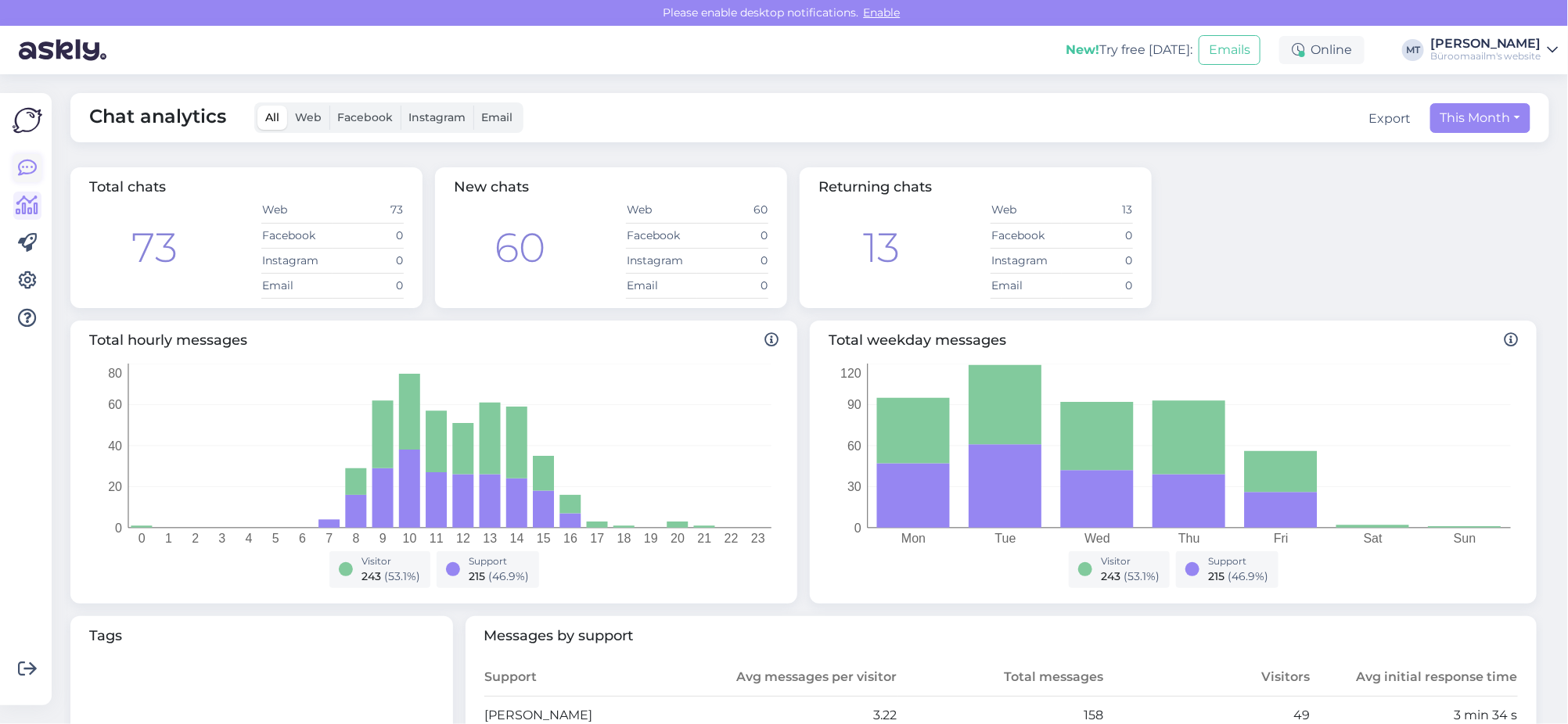
click at [24, 170] on icon at bounding box center [27, 168] width 19 height 19
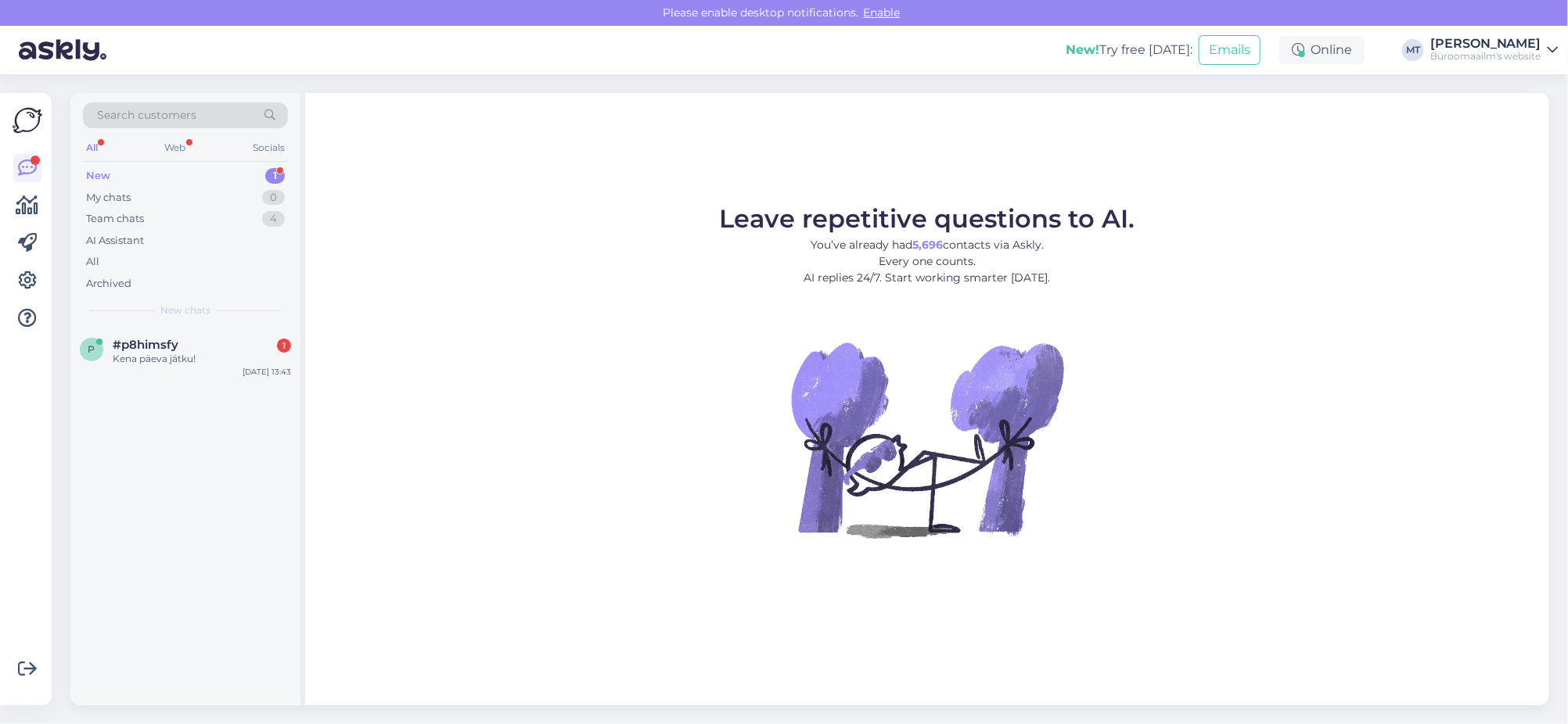
click at [101, 173] on div "New" at bounding box center [98, 175] width 24 height 15
click at [141, 351] on span "#p8himsfy" at bounding box center [145, 344] width 66 height 14
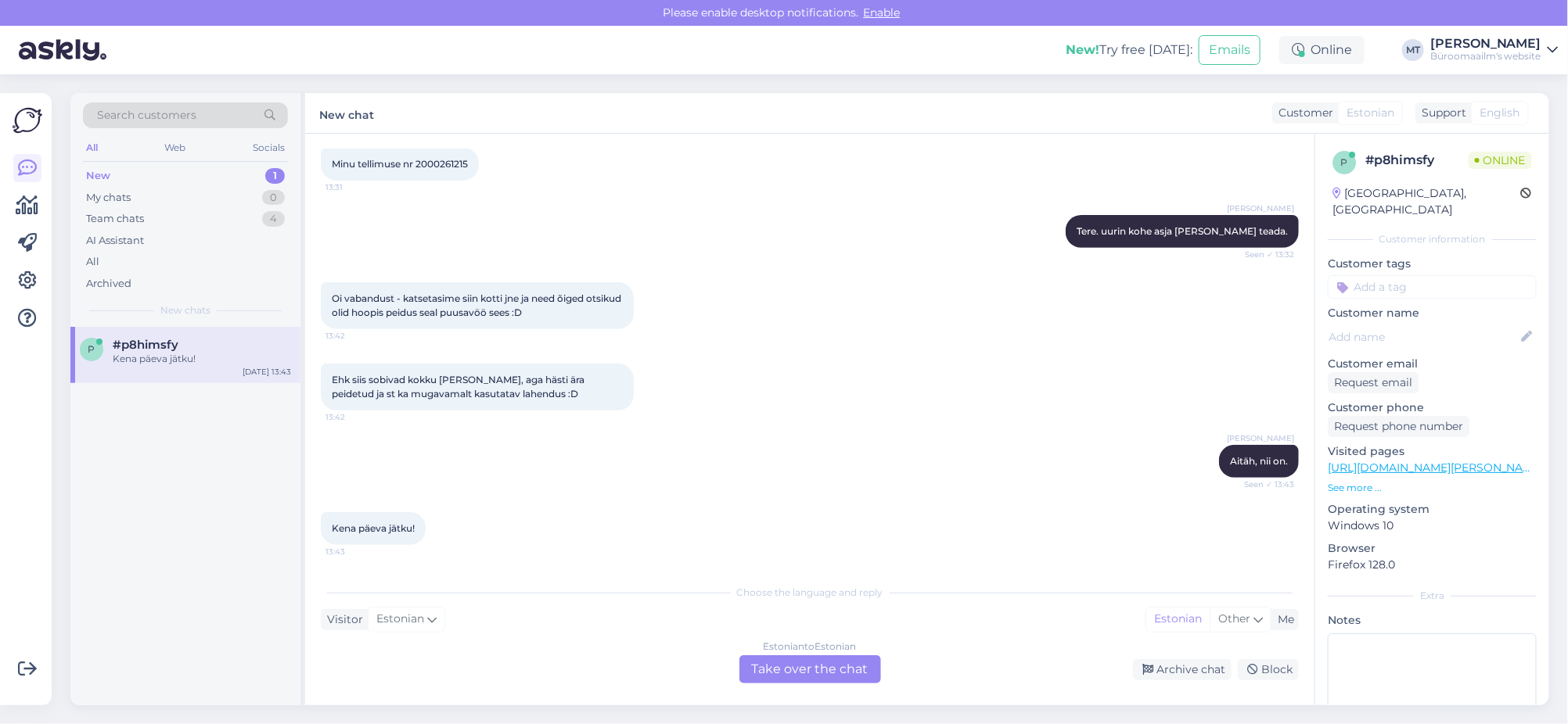
click at [771, 663] on div "Estonian to Estonian Take over the chat" at bounding box center [810, 670] width 141 height 28
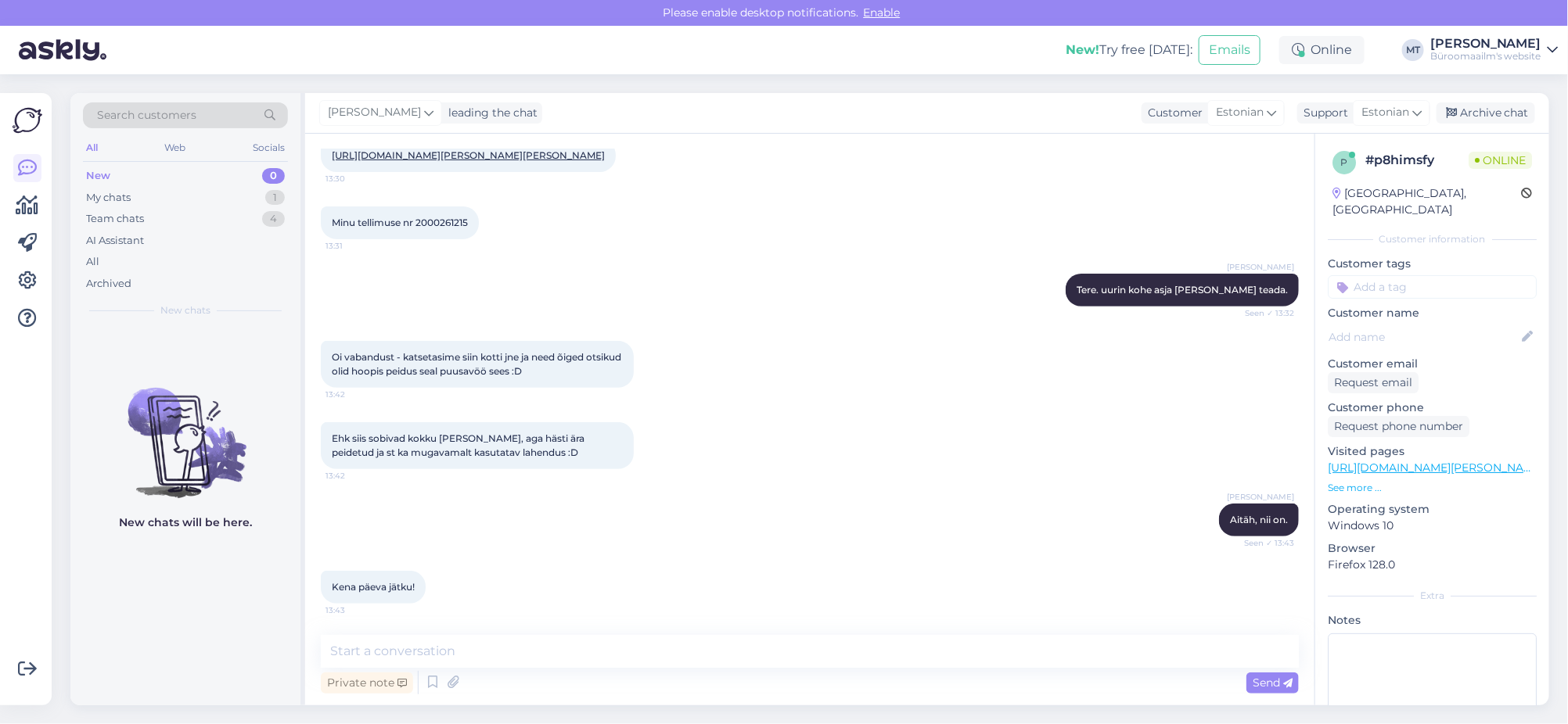
scroll to position [257, 0]
click at [411, 653] on textarea at bounding box center [810, 652] width 978 height 32
type textarea "Kena päeva."
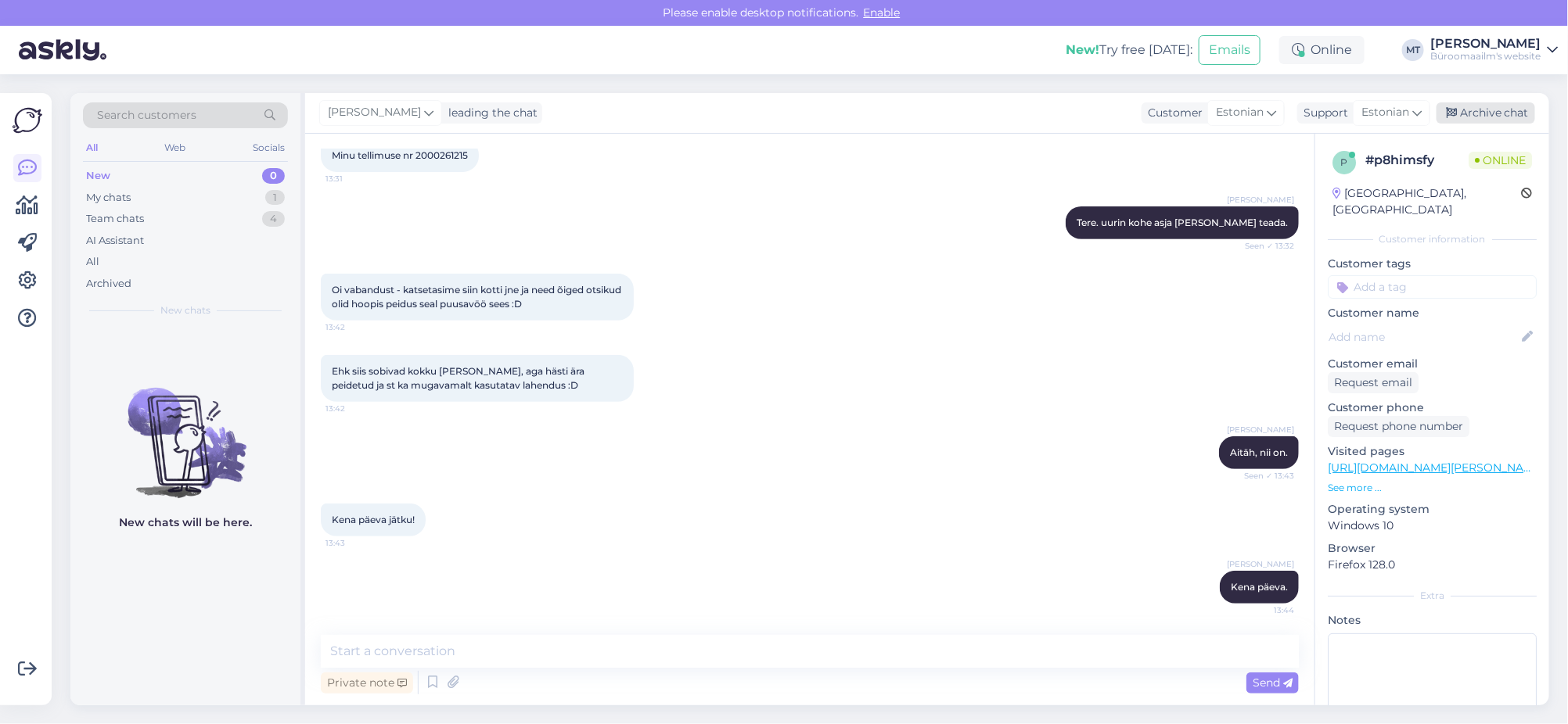
click at [1475, 113] on div "Archive chat" at bounding box center [1485, 113] width 98 height 21
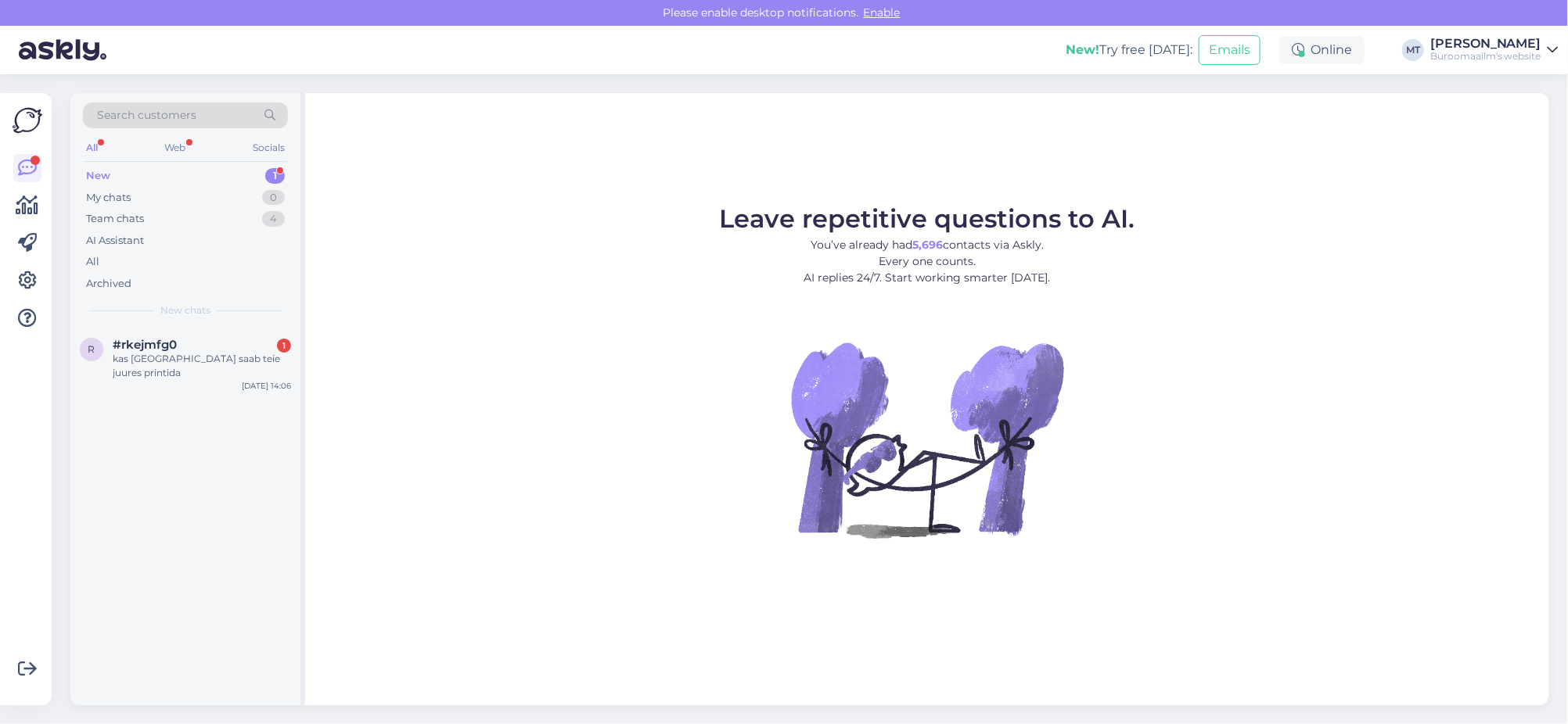
click at [102, 171] on div "New" at bounding box center [98, 175] width 24 height 15
click at [119, 343] on span "#rkejmfg0" at bounding box center [145, 344] width 64 height 14
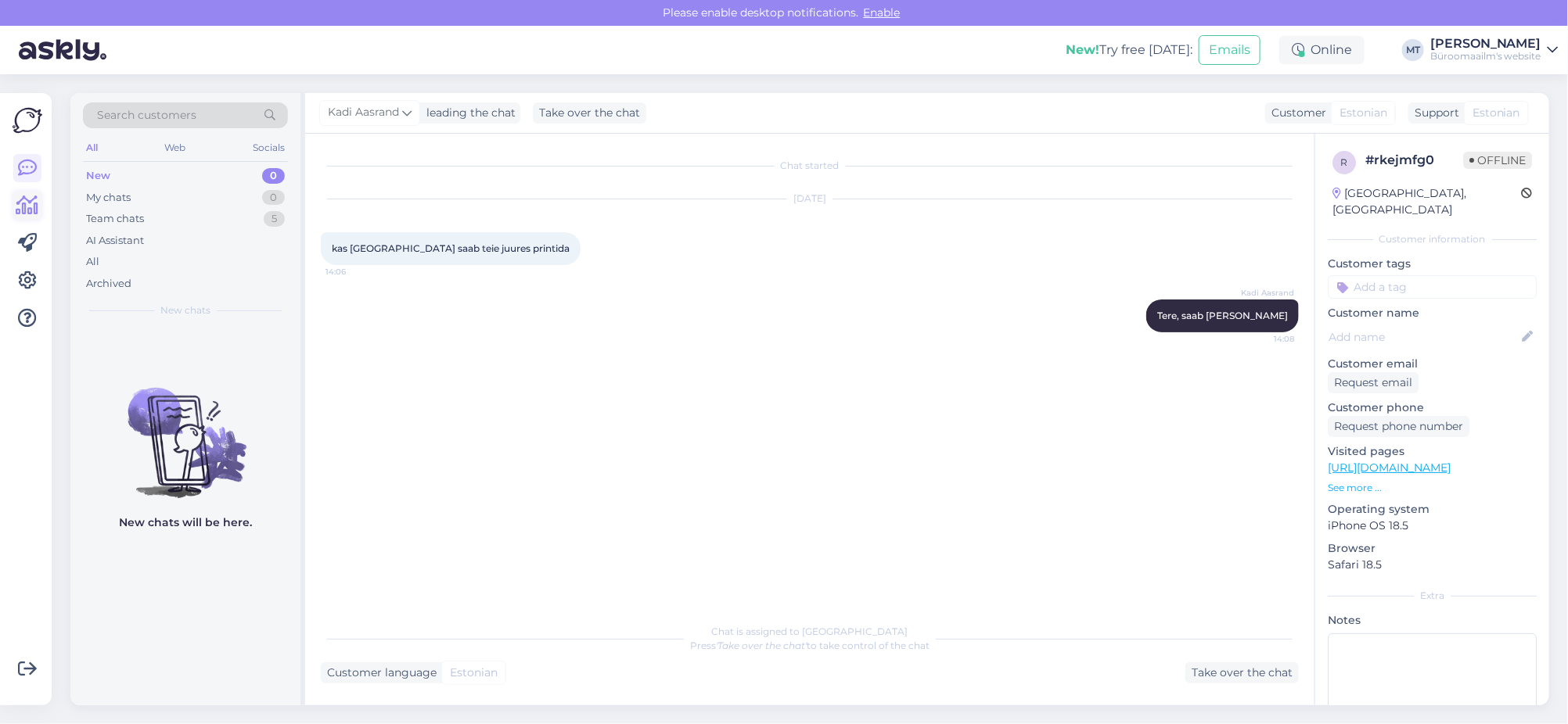
click at [32, 210] on icon at bounding box center [28, 205] width 23 height 19
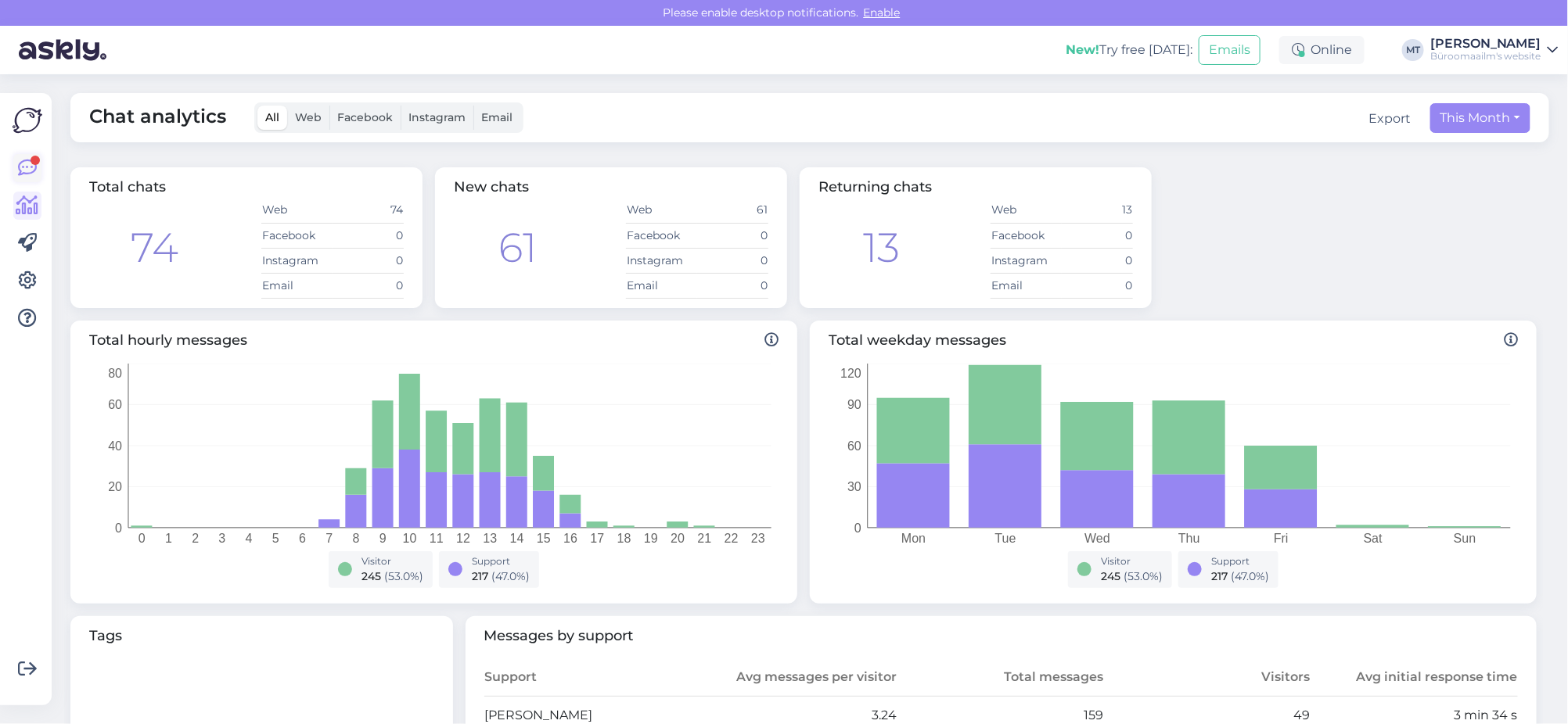
click at [26, 165] on icon at bounding box center [27, 168] width 19 height 19
